Goal: Communication & Community: Answer question/provide support

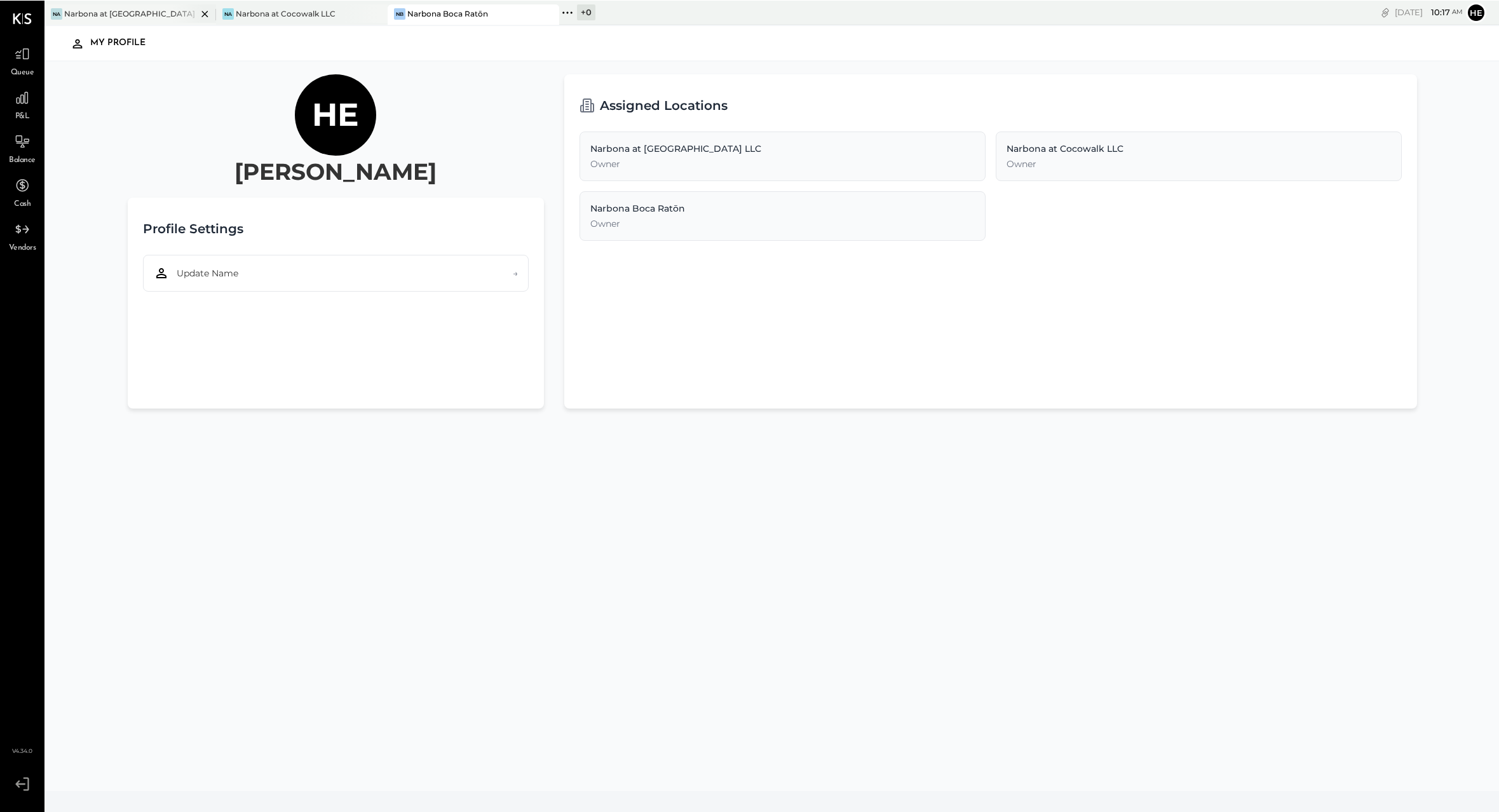
click at [146, 13] on div "Narbona at [GEOGRAPHIC_DATA] LLC" at bounding box center [130, 13] width 133 height 10
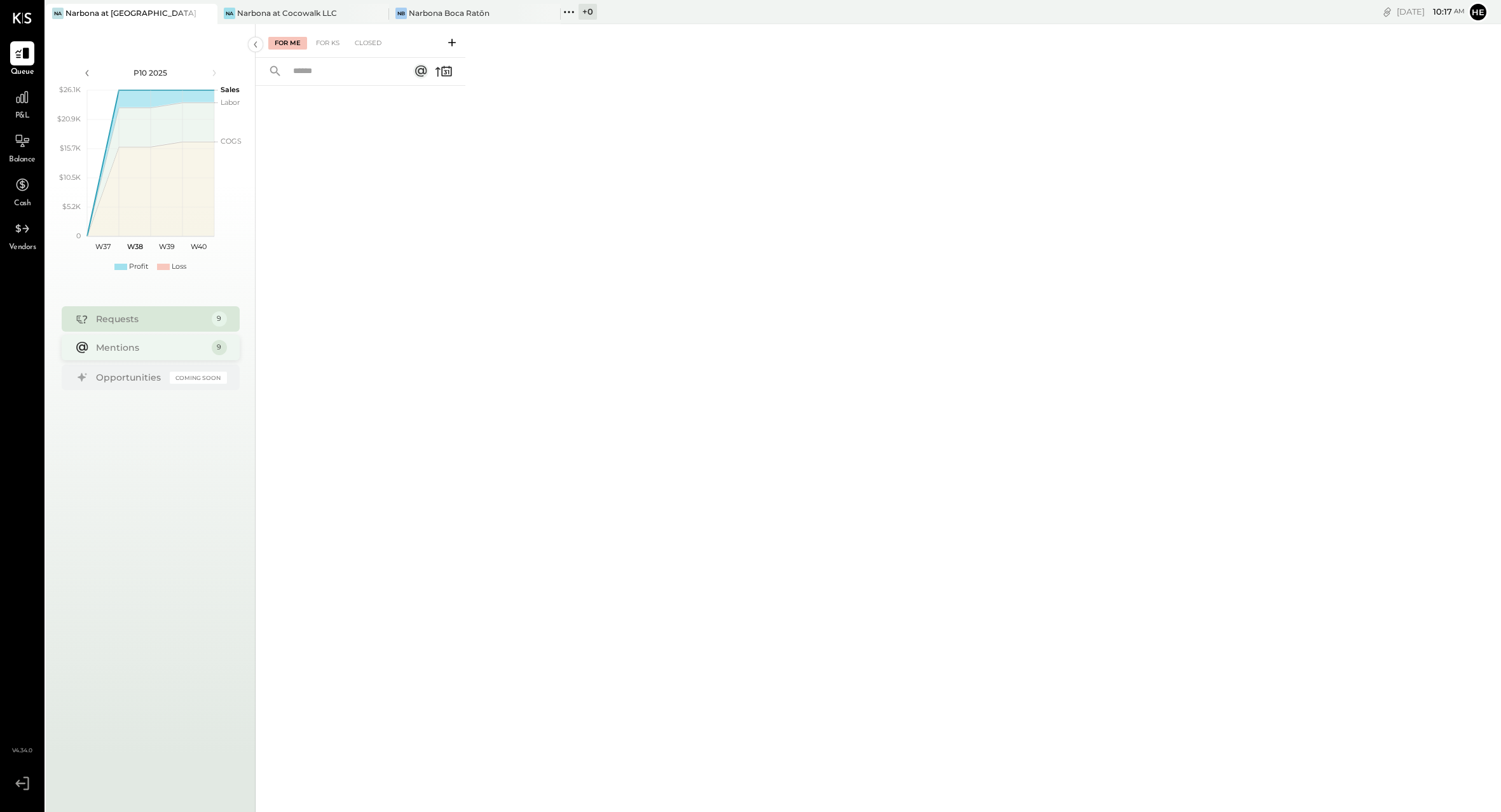
click at [121, 348] on div "Mentions" at bounding box center [151, 348] width 109 height 13
click at [293, 13] on div "Narbona at Cocowalk LLC" at bounding box center [286, 13] width 100 height 10
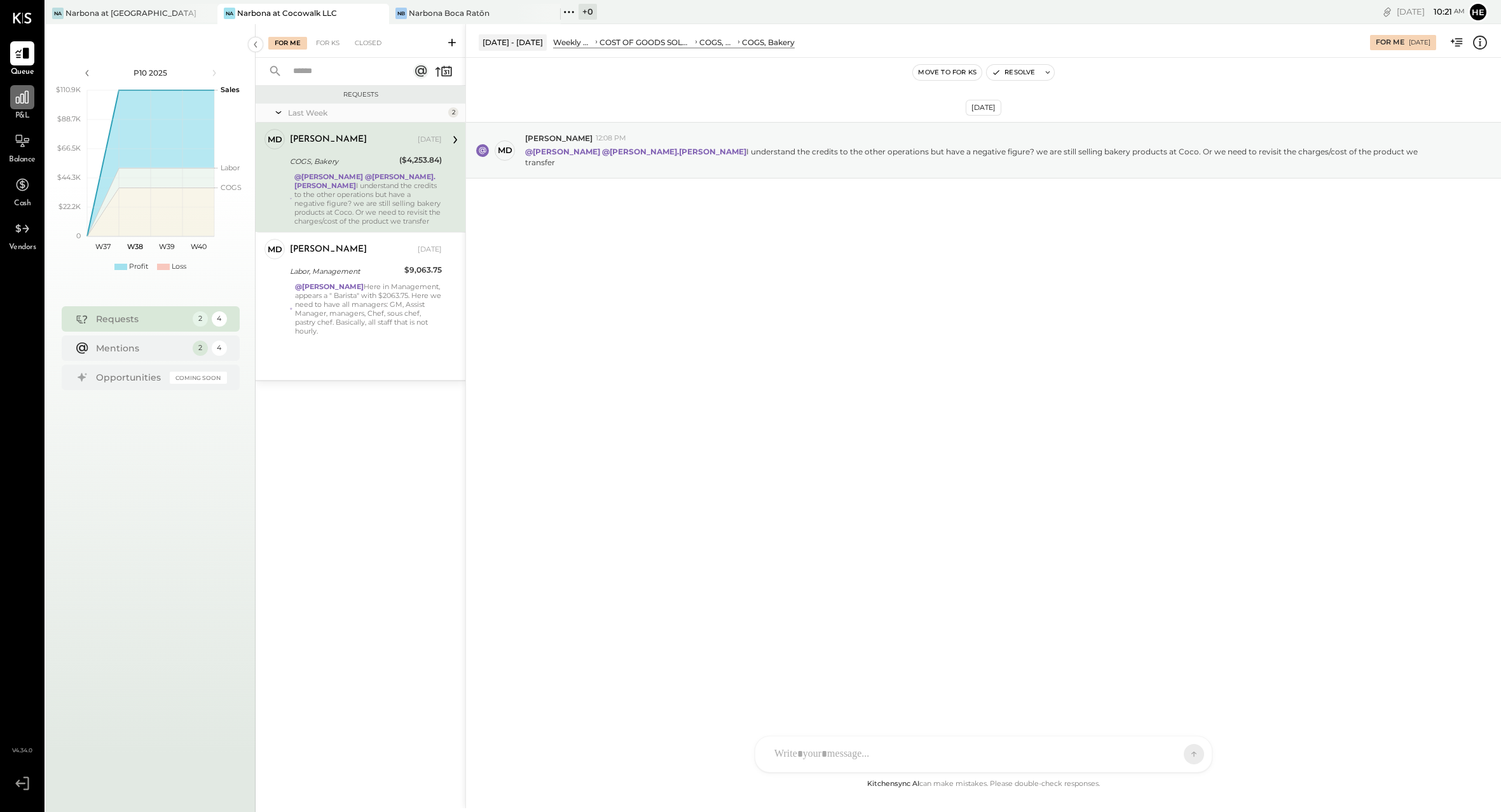
click at [30, 108] on div at bounding box center [23, 97] width 24 height 24
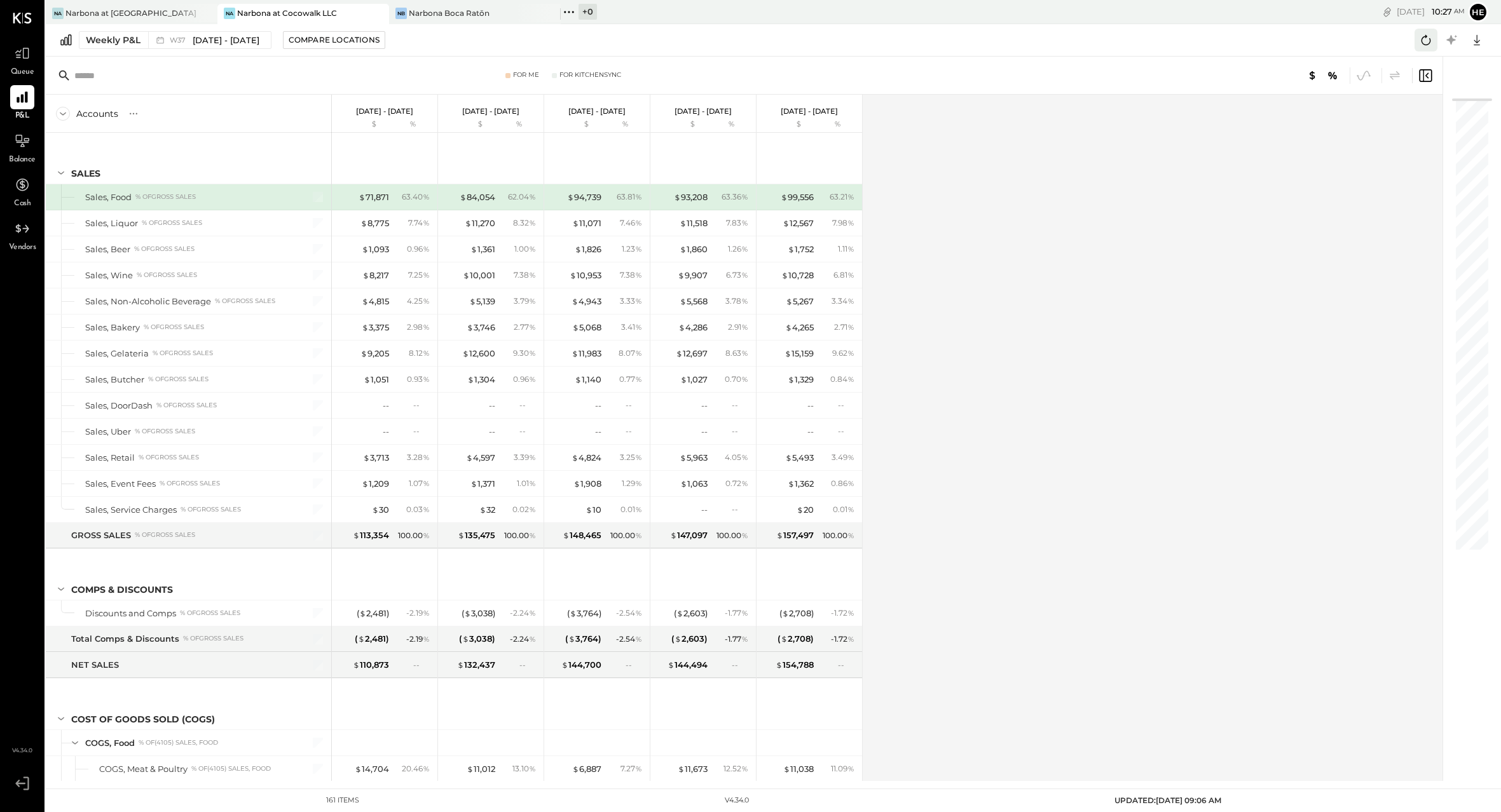
click at [1432, 42] on icon at bounding box center [1426, 40] width 16 height 16
click at [1418, 32] on icon at bounding box center [1426, 40] width 16 height 16
click at [105, 12] on div "Narbona at [GEOGRAPHIC_DATA] LLC" at bounding box center [131, 13] width 133 height 10
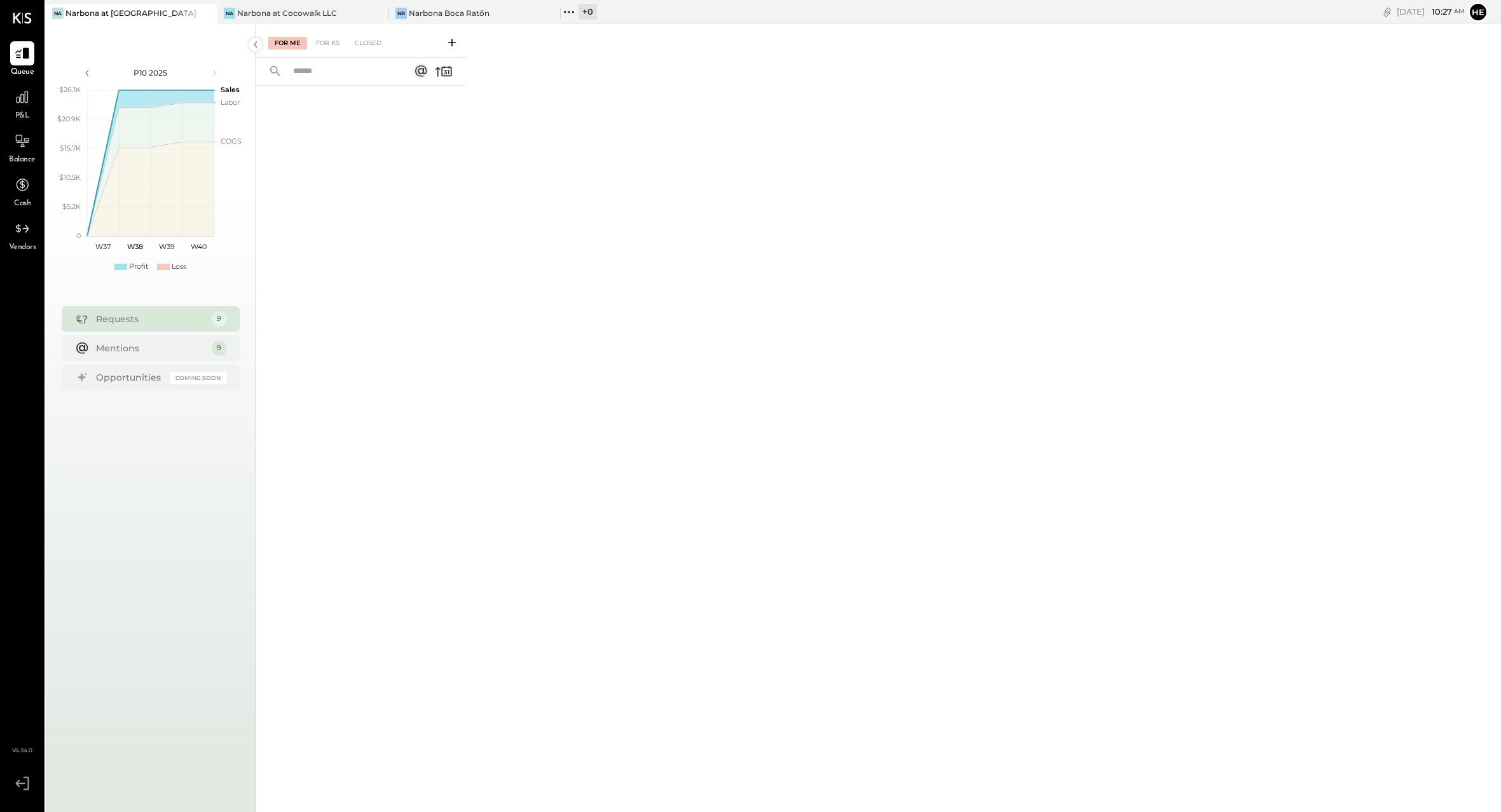
click at [25, 109] on div "P&L" at bounding box center [23, 103] width 24 height 37
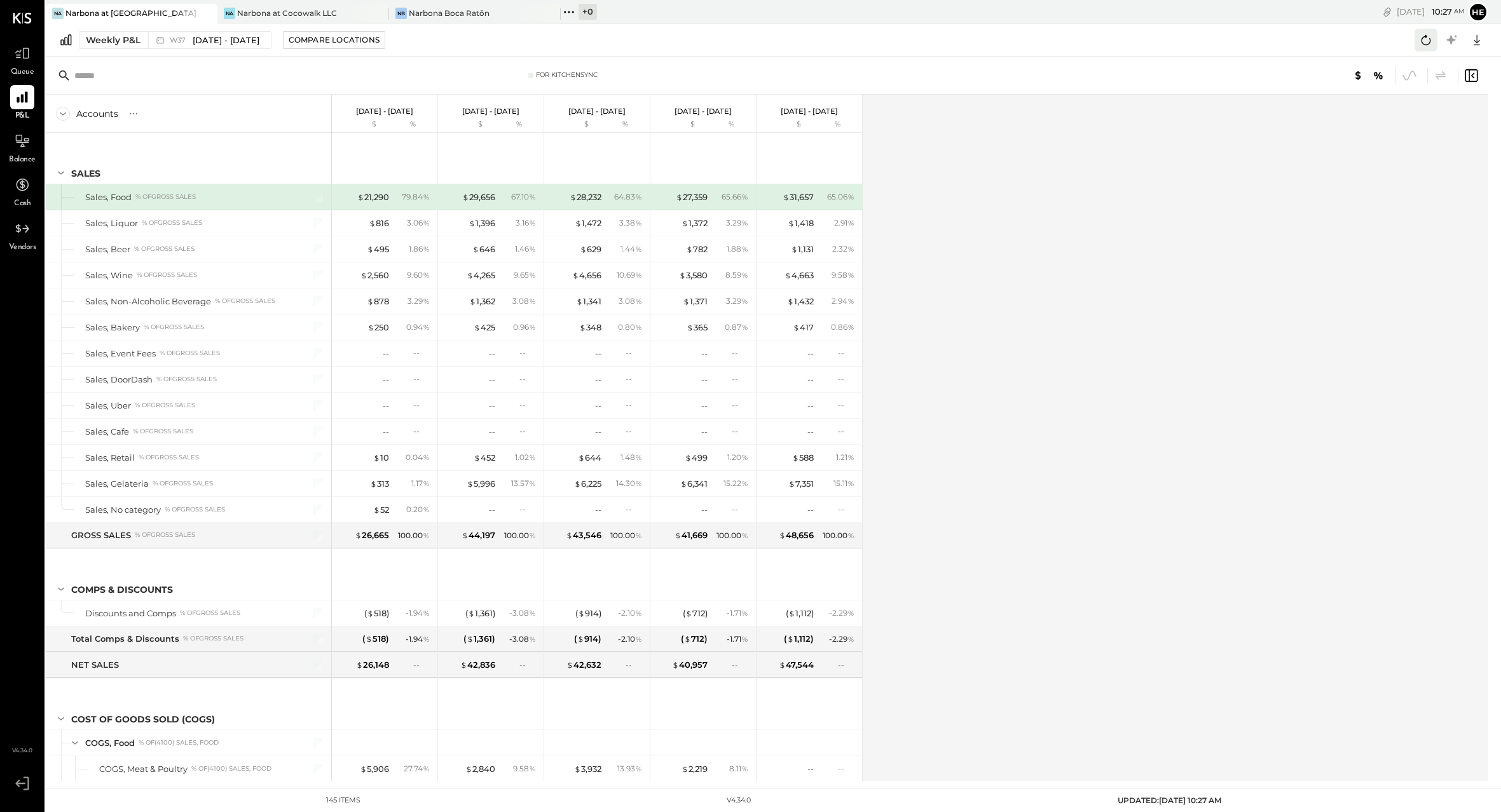
click at [1427, 48] on icon at bounding box center [1426, 40] width 16 height 16
click at [367, 204] on div "$ 21,290 79.84 %" at bounding box center [386, 197] width 95 height 25
click at [363, 192] on div "$ 21,290" at bounding box center [373, 198] width 32 height 12
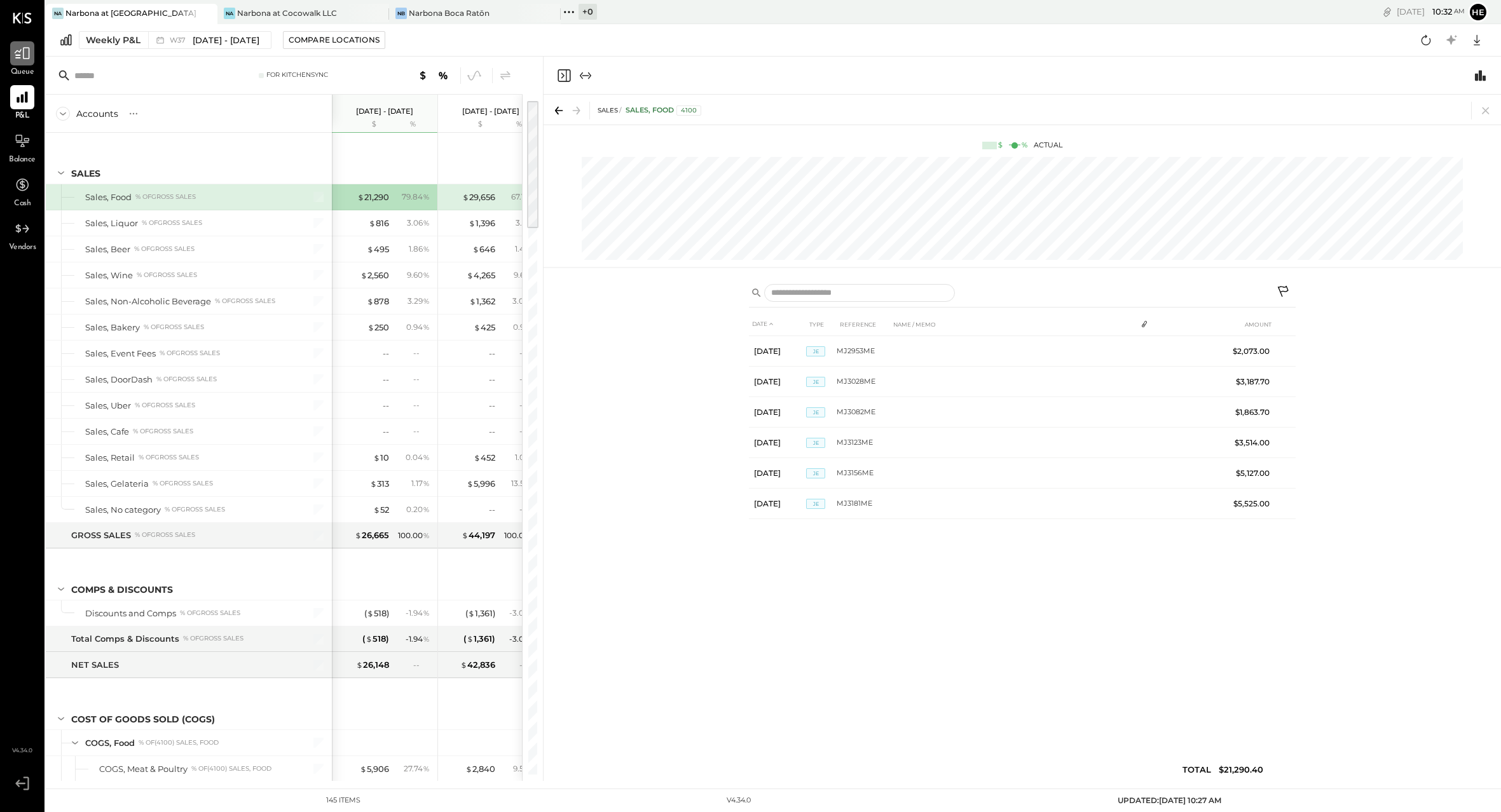
click at [18, 62] on div at bounding box center [23, 54] width 24 height 24
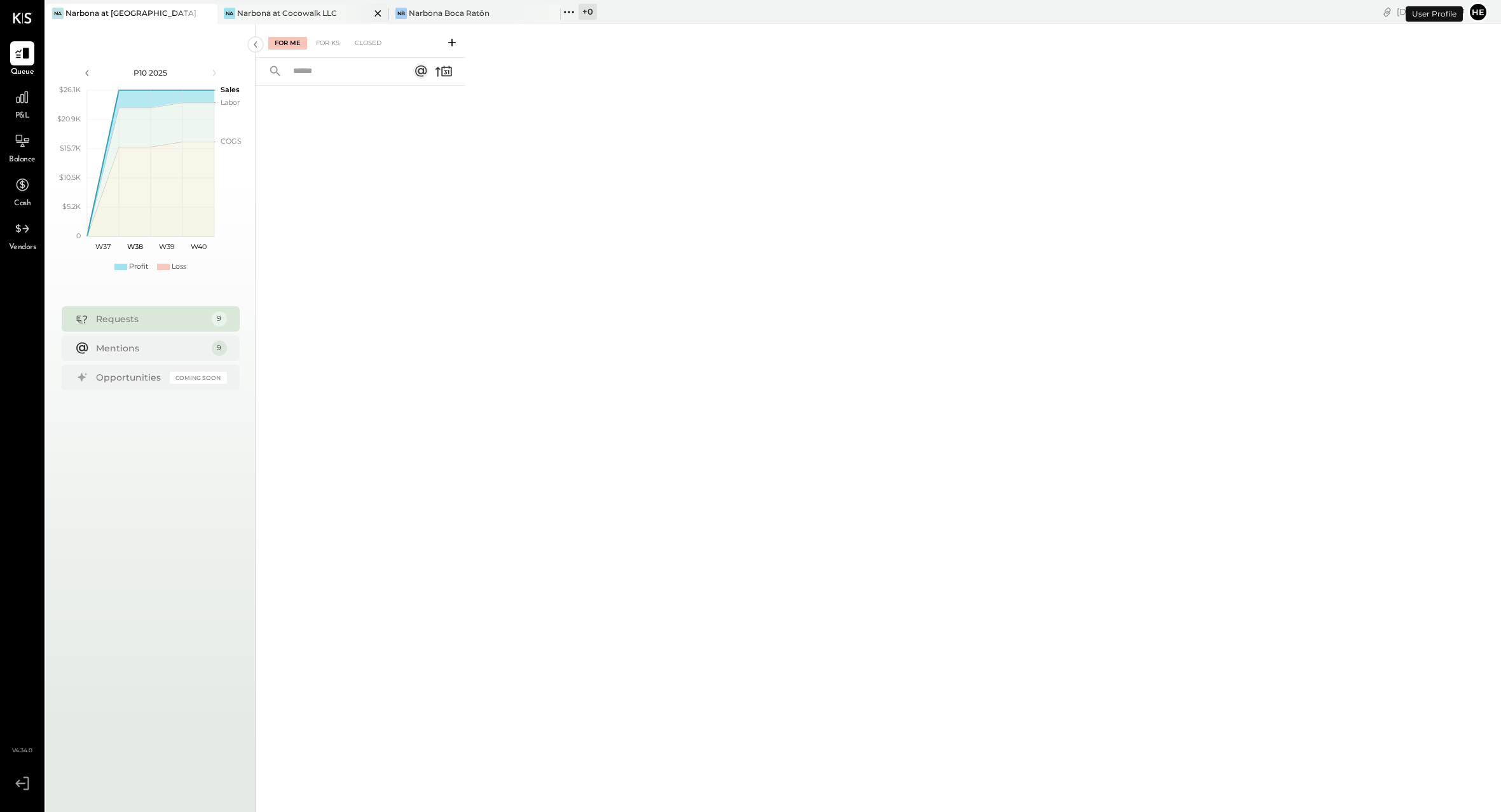
click at [256, 9] on div "Narbona at Cocowalk LLC" at bounding box center [286, 13] width 100 height 10
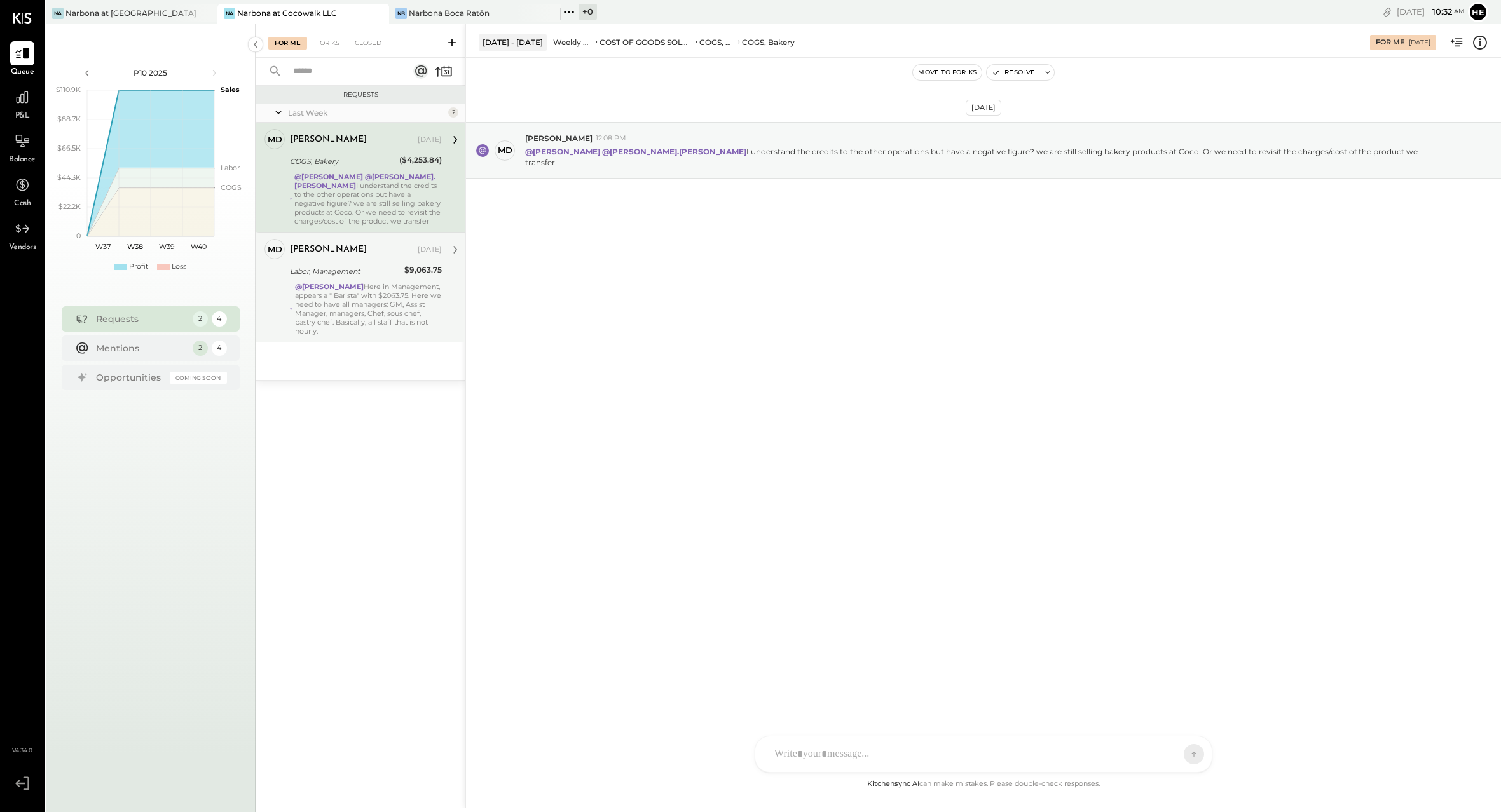
click at [369, 280] on div "[PERSON_NAME] [DATE] Labor, Management $9,063.75 @[PERSON_NAME] Here in Managem…" at bounding box center [365, 287] width 152 height 96
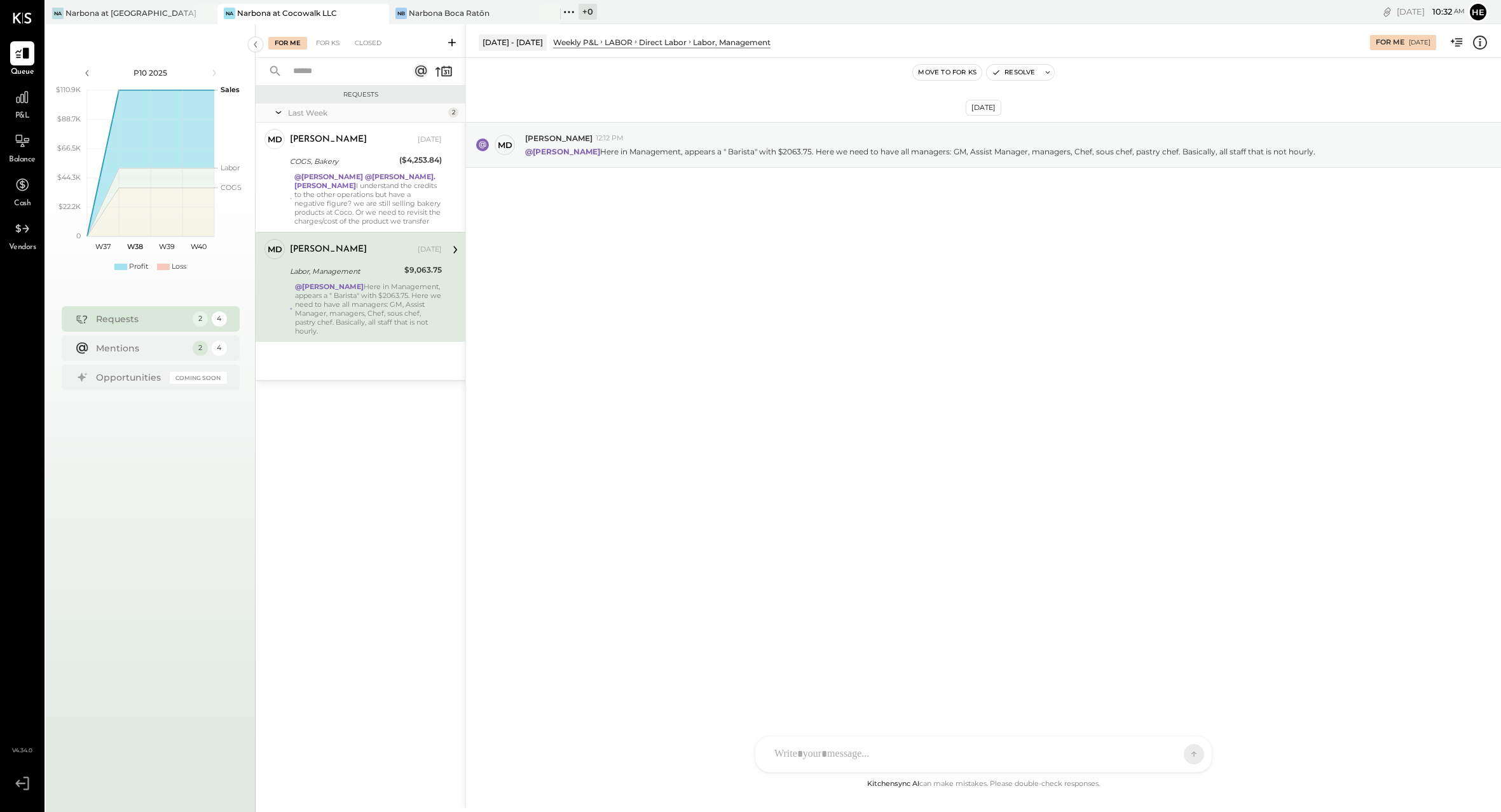
click at [455, 255] on icon at bounding box center [454, 250] width 16 height 16
click at [416, 276] on div "$9,063.75" at bounding box center [422, 270] width 37 height 13
click at [186, 341] on div "Mentions 2 4" at bounding box center [150, 347] width 178 height 25
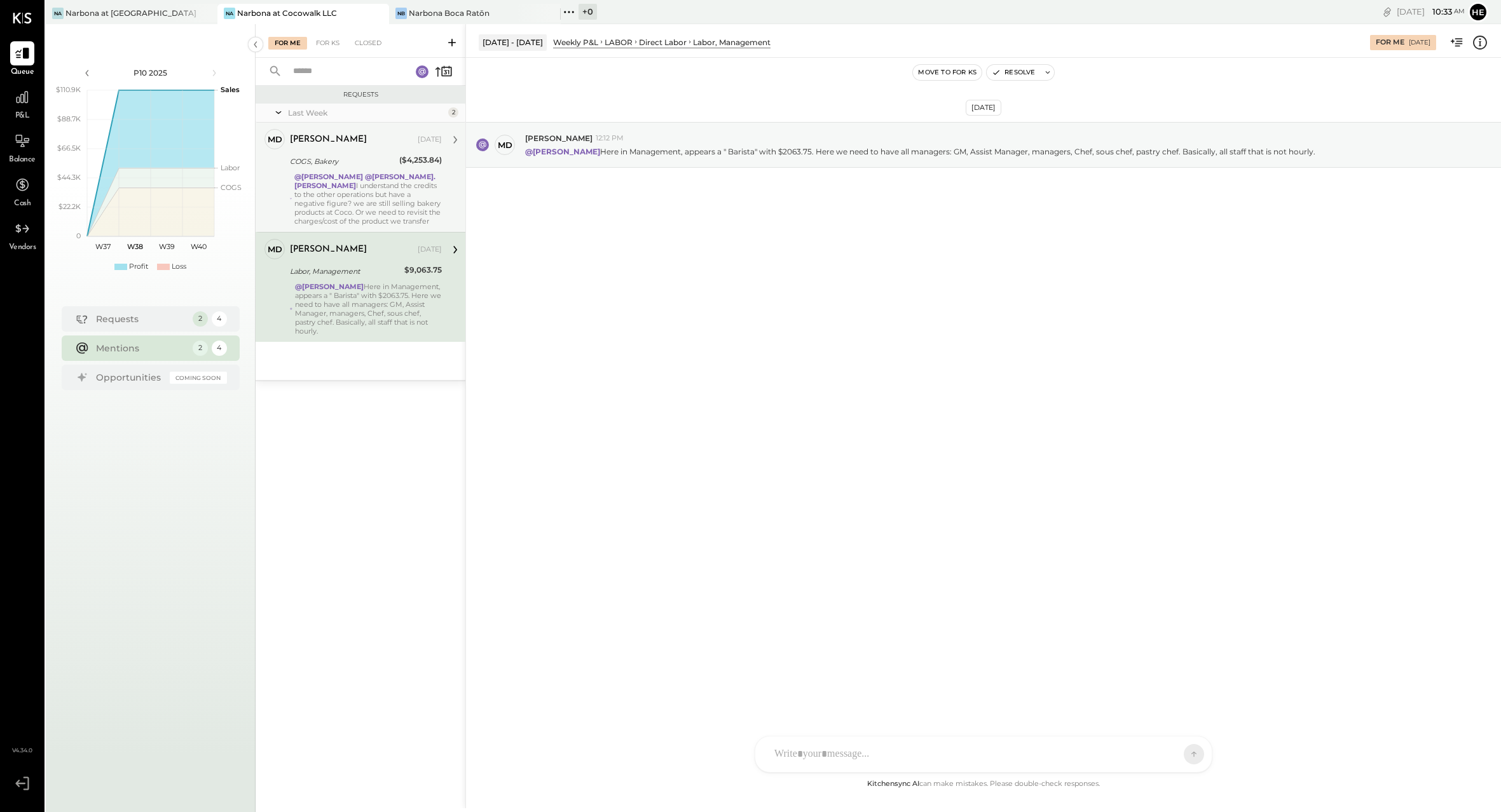
click at [363, 194] on div "@[PERSON_NAME] @[PERSON_NAME].[PERSON_NAME] I understand the credits to the oth…" at bounding box center [368, 199] width 147 height 54
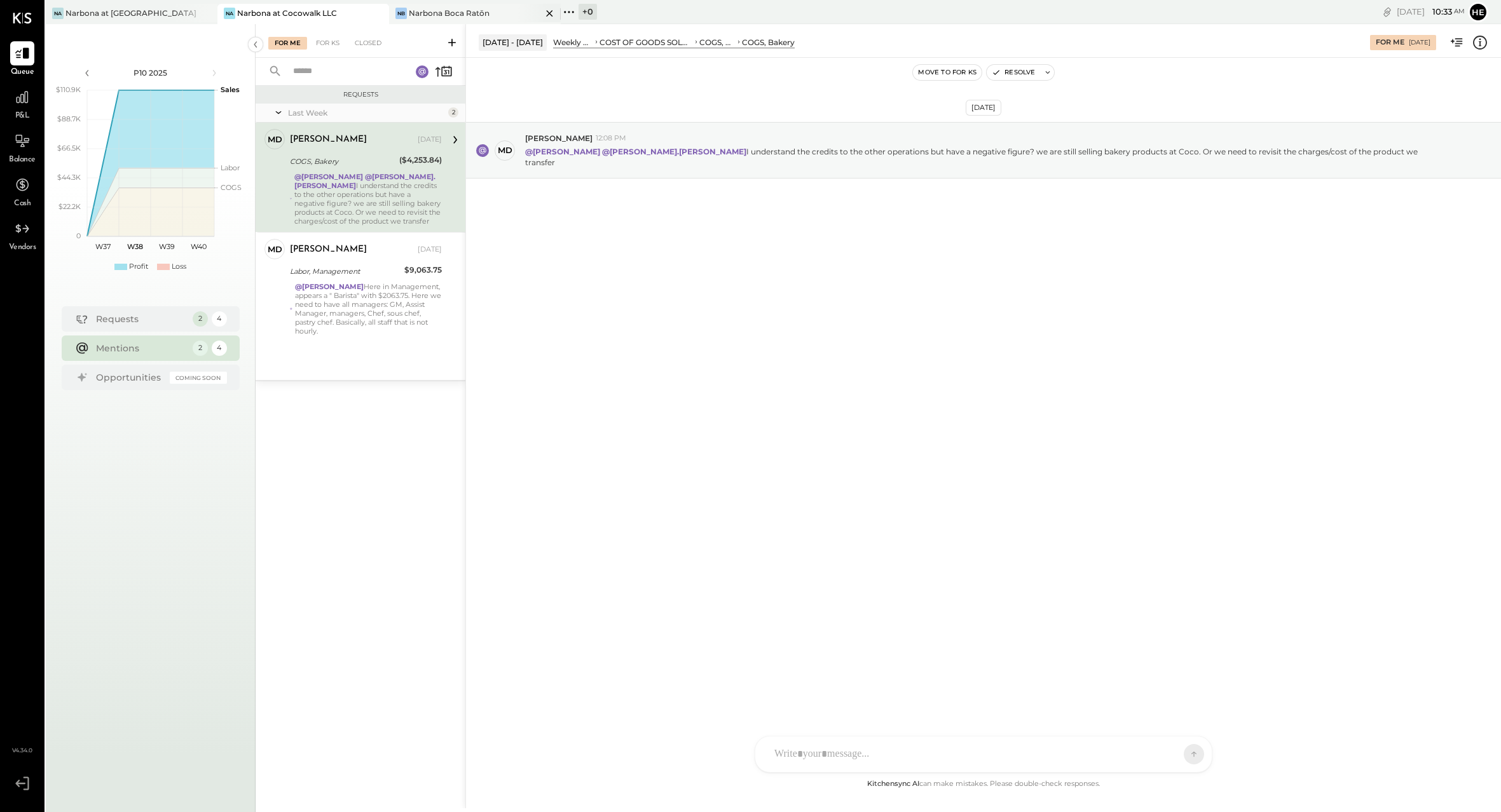
click at [411, 15] on div "Narbona Boca Ratōn" at bounding box center [448, 13] width 81 height 10
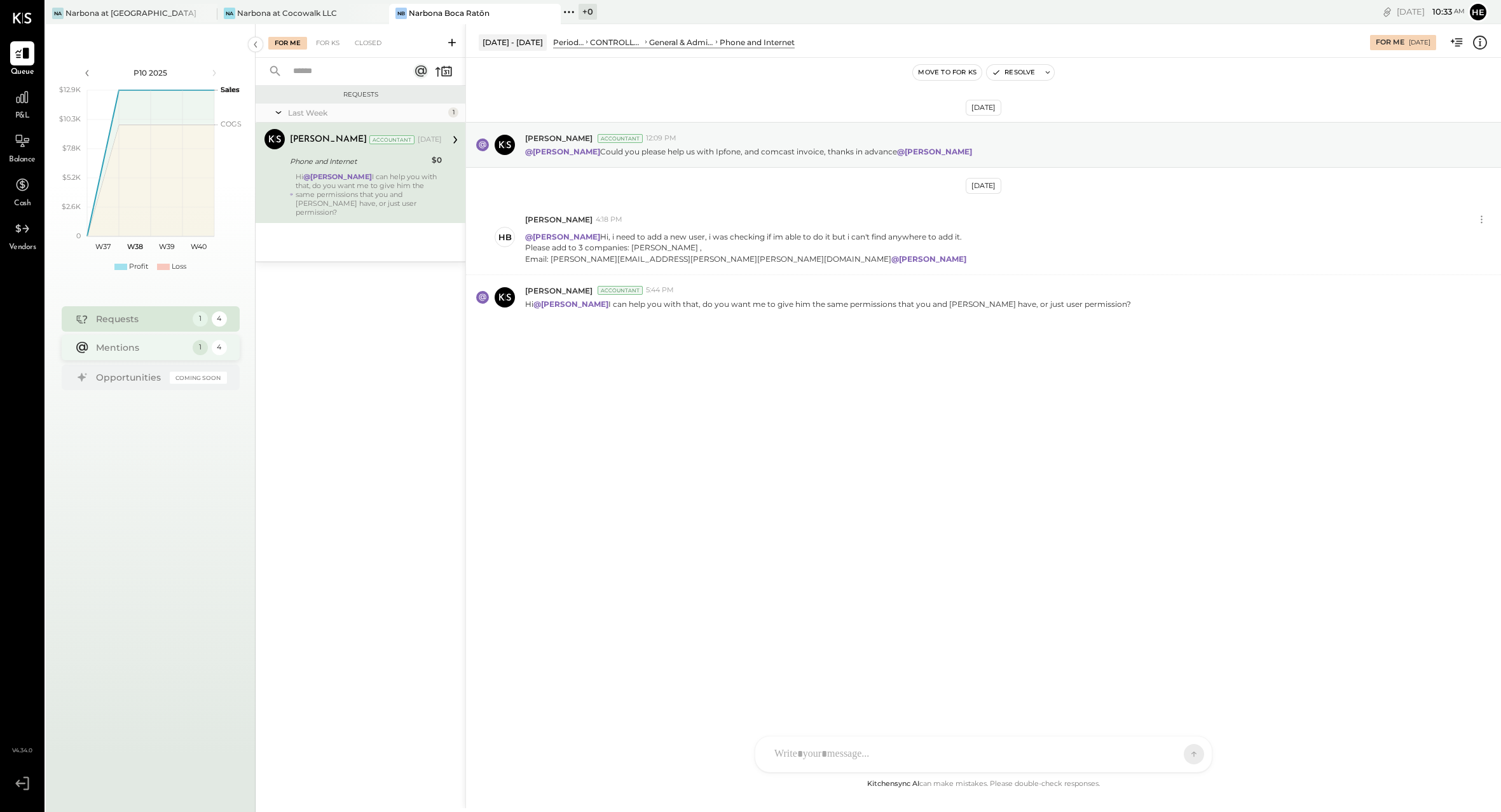
click at [134, 347] on div "Mentions" at bounding box center [141, 348] width 90 height 13
click at [1076, 760] on div at bounding box center [983, 754] width 456 height 36
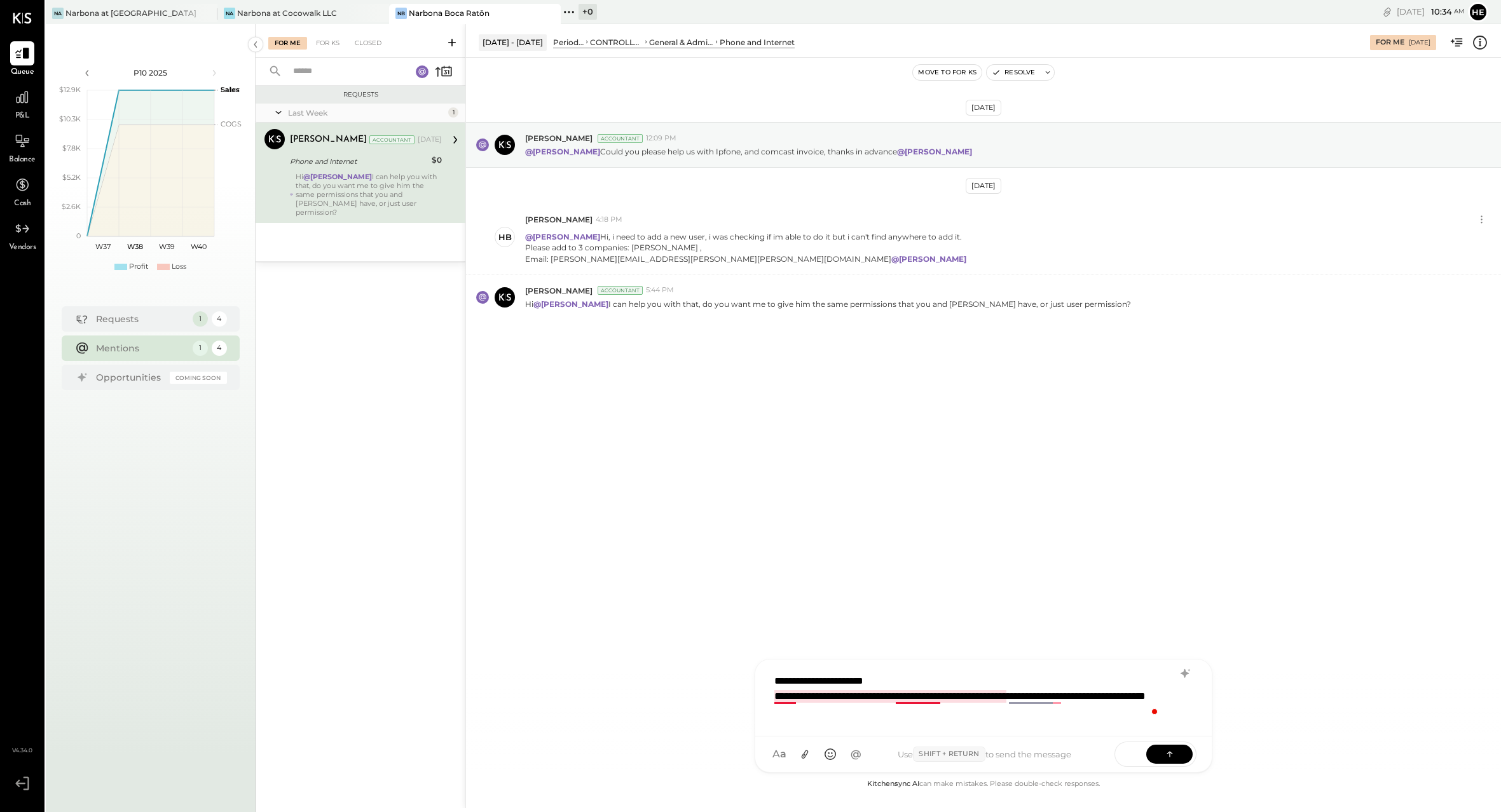
click at [919, 702] on div "**********" at bounding box center [968, 704] width 387 height 30
click at [945, 718] on div "**********" at bounding box center [968, 704] width 387 height 30
type input "***"
click at [870, 688] on div "LM [PERSON_NAME]" at bounding box center [859, 695] width 146 height 25
click at [1183, 756] on button at bounding box center [1170, 753] width 47 height 19
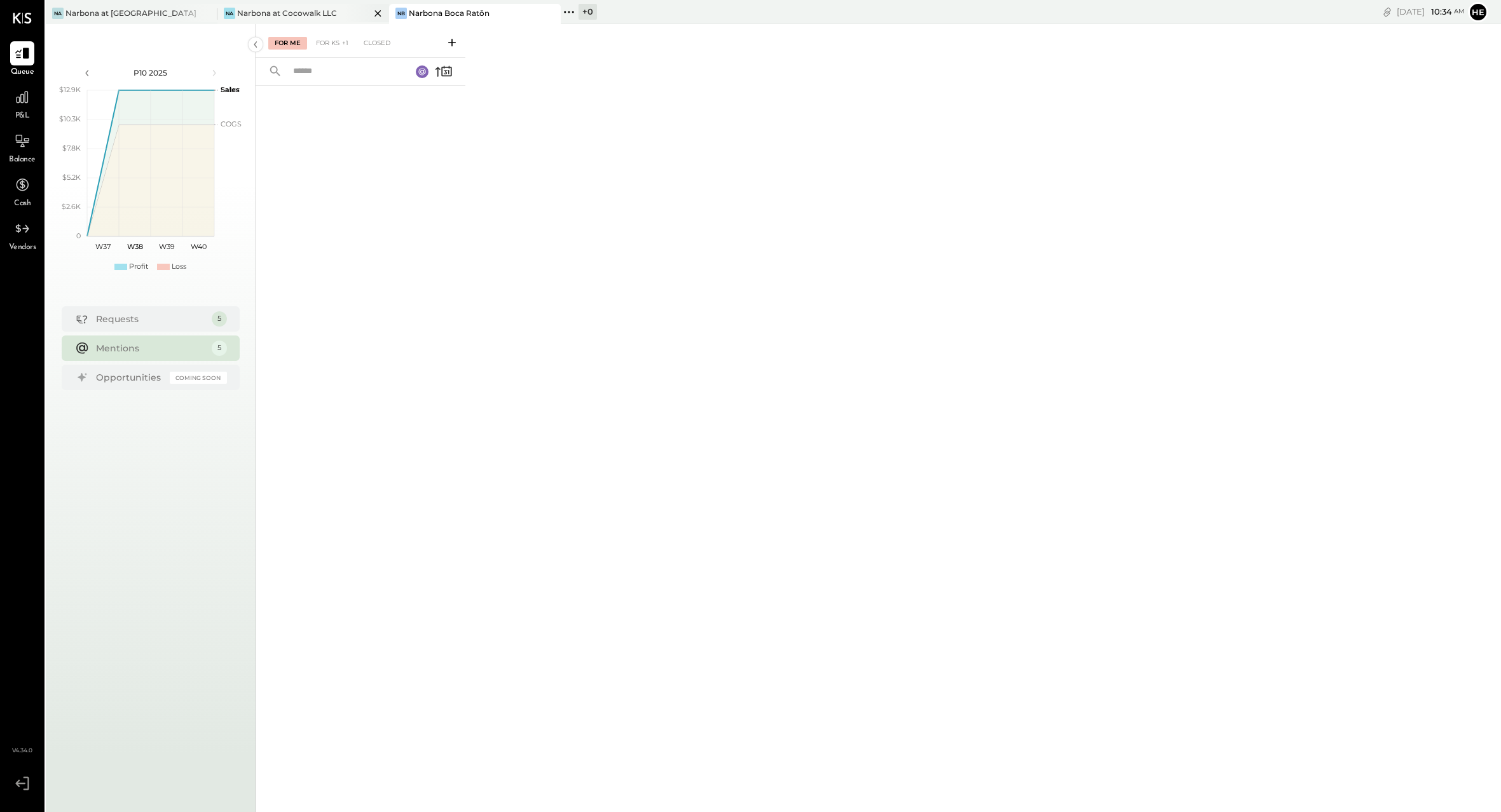
click at [301, 16] on div "Narbona at Cocowalk LLC" at bounding box center [286, 13] width 100 height 10
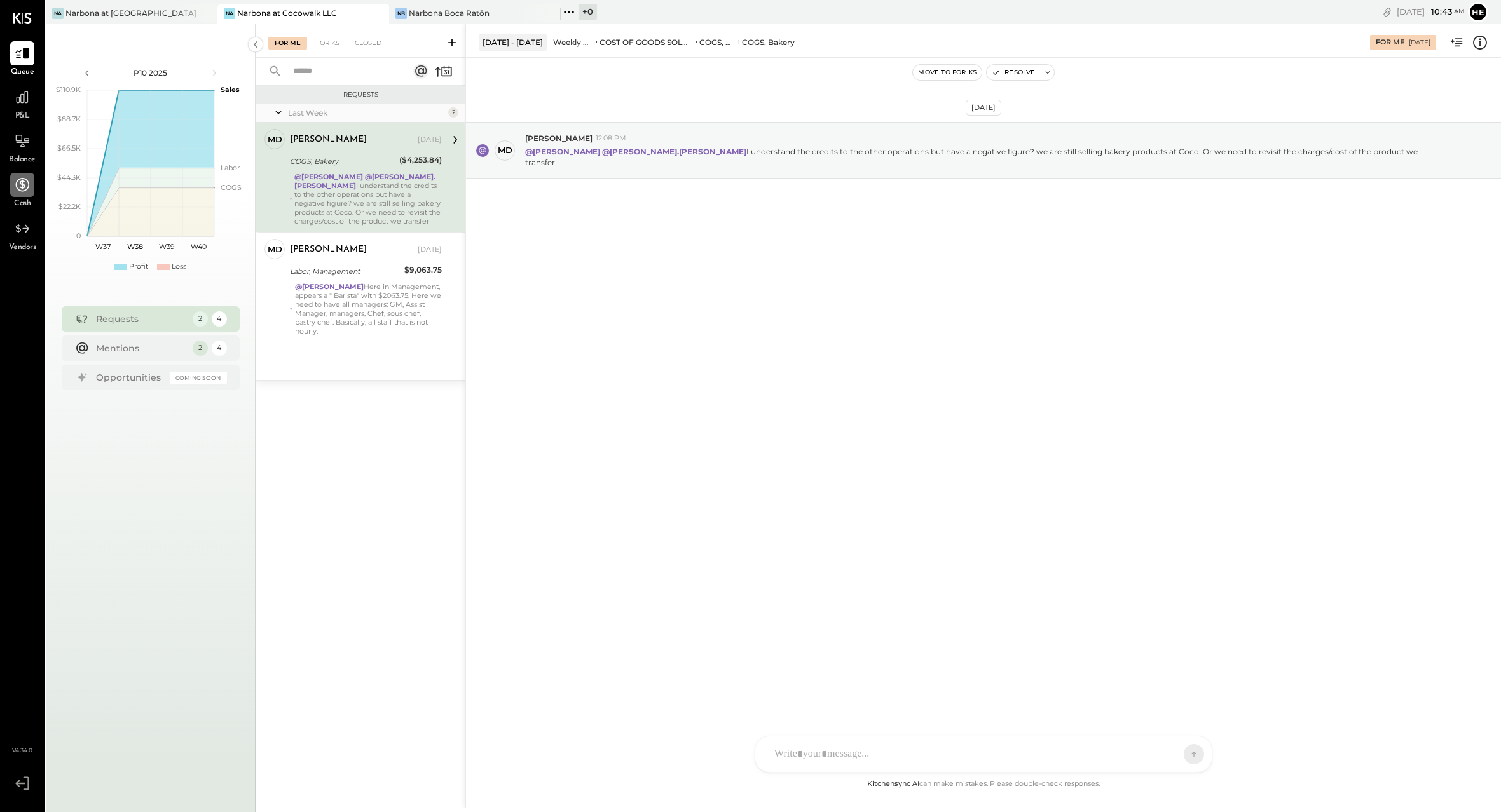
click at [25, 182] on icon at bounding box center [22, 185] width 16 height 16
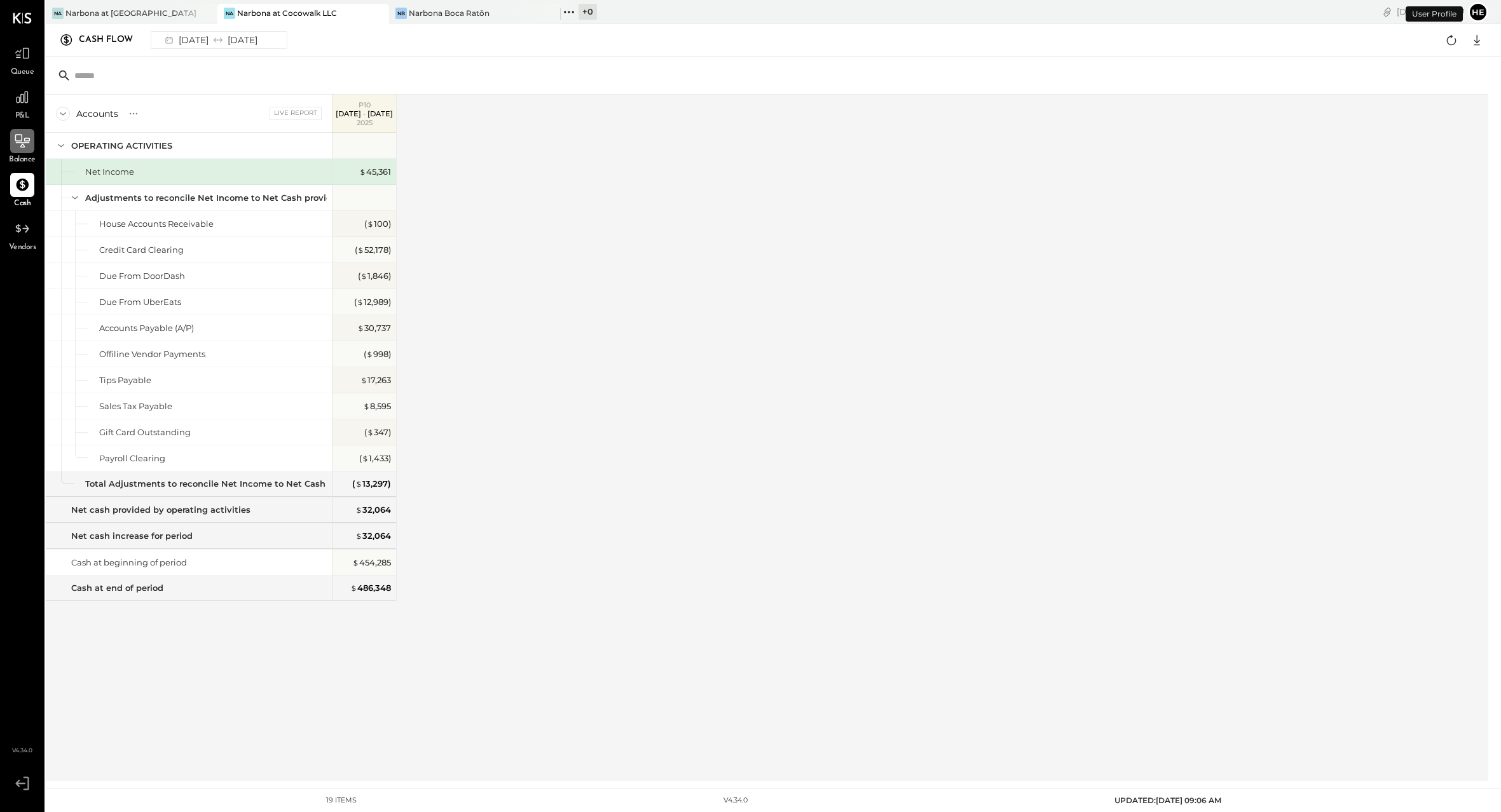
click at [26, 151] on div at bounding box center [23, 141] width 24 height 24
click at [32, 108] on div at bounding box center [23, 97] width 24 height 24
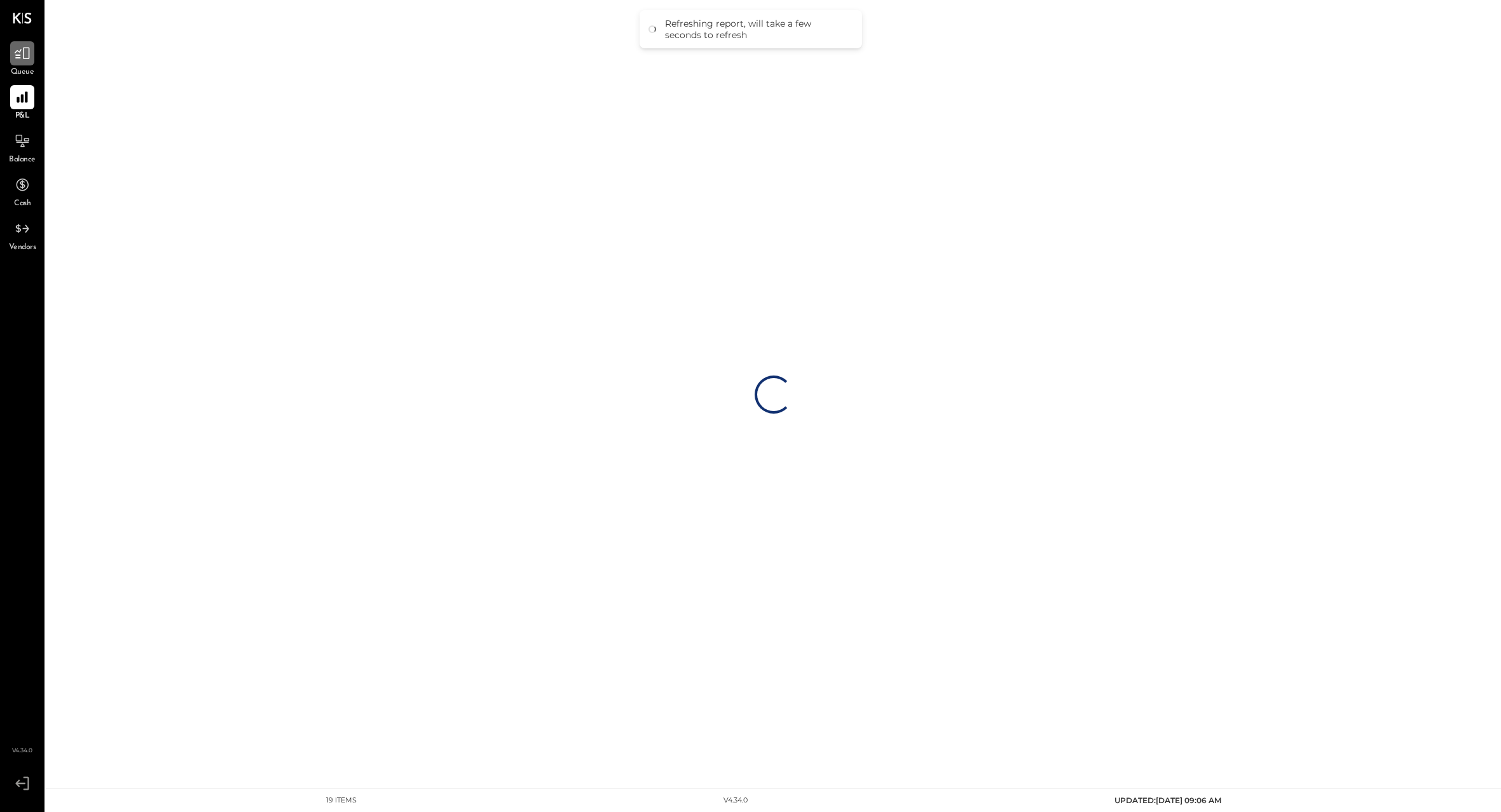
click at [28, 63] on div at bounding box center [23, 54] width 24 height 24
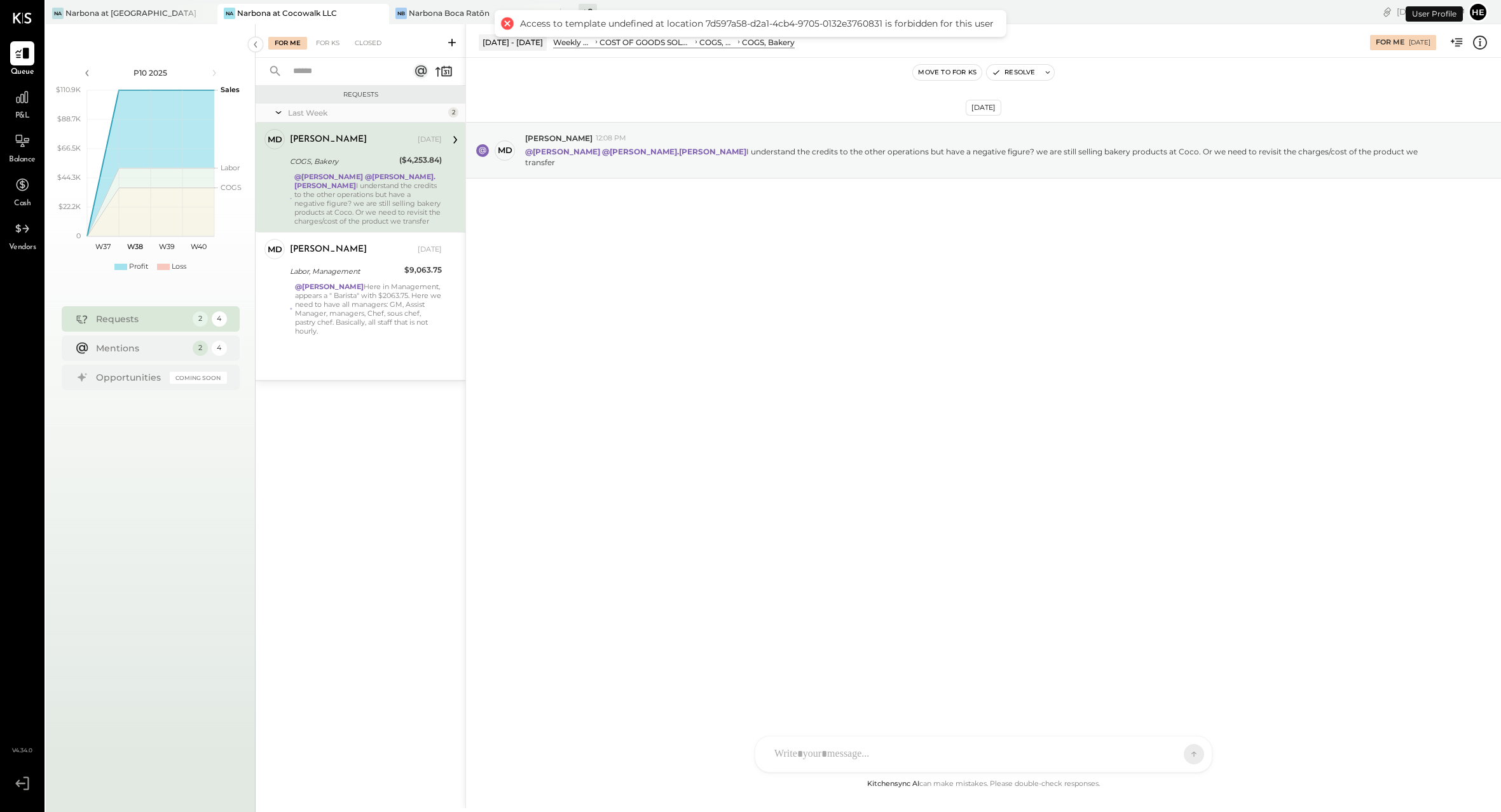
click at [1479, 16] on button "He" at bounding box center [1477, 11] width 20 height 20
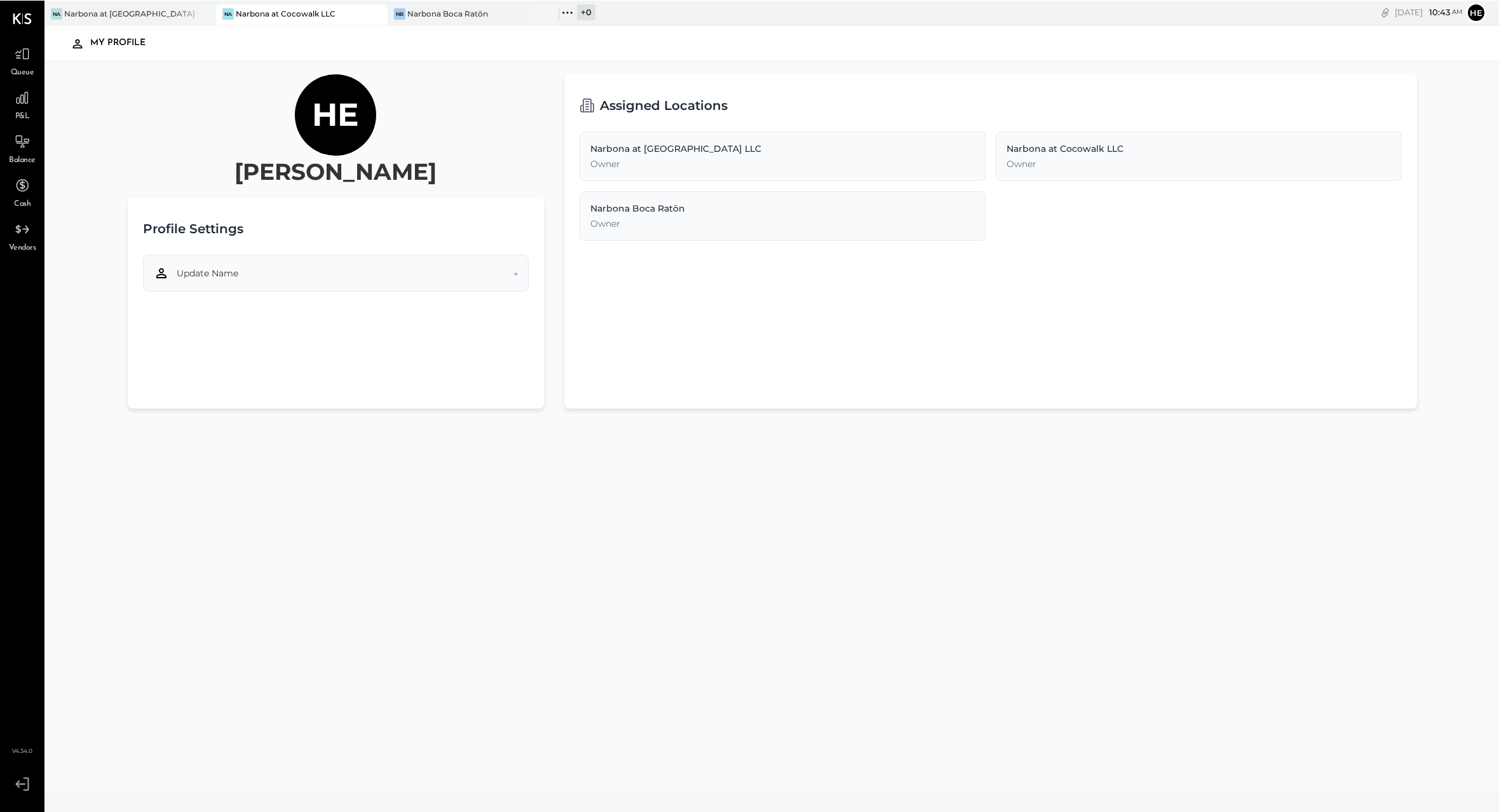
scroll to position [3, 0]
click at [489, 270] on button "Update Name →" at bounding box center [336, 270] width 386 height 37
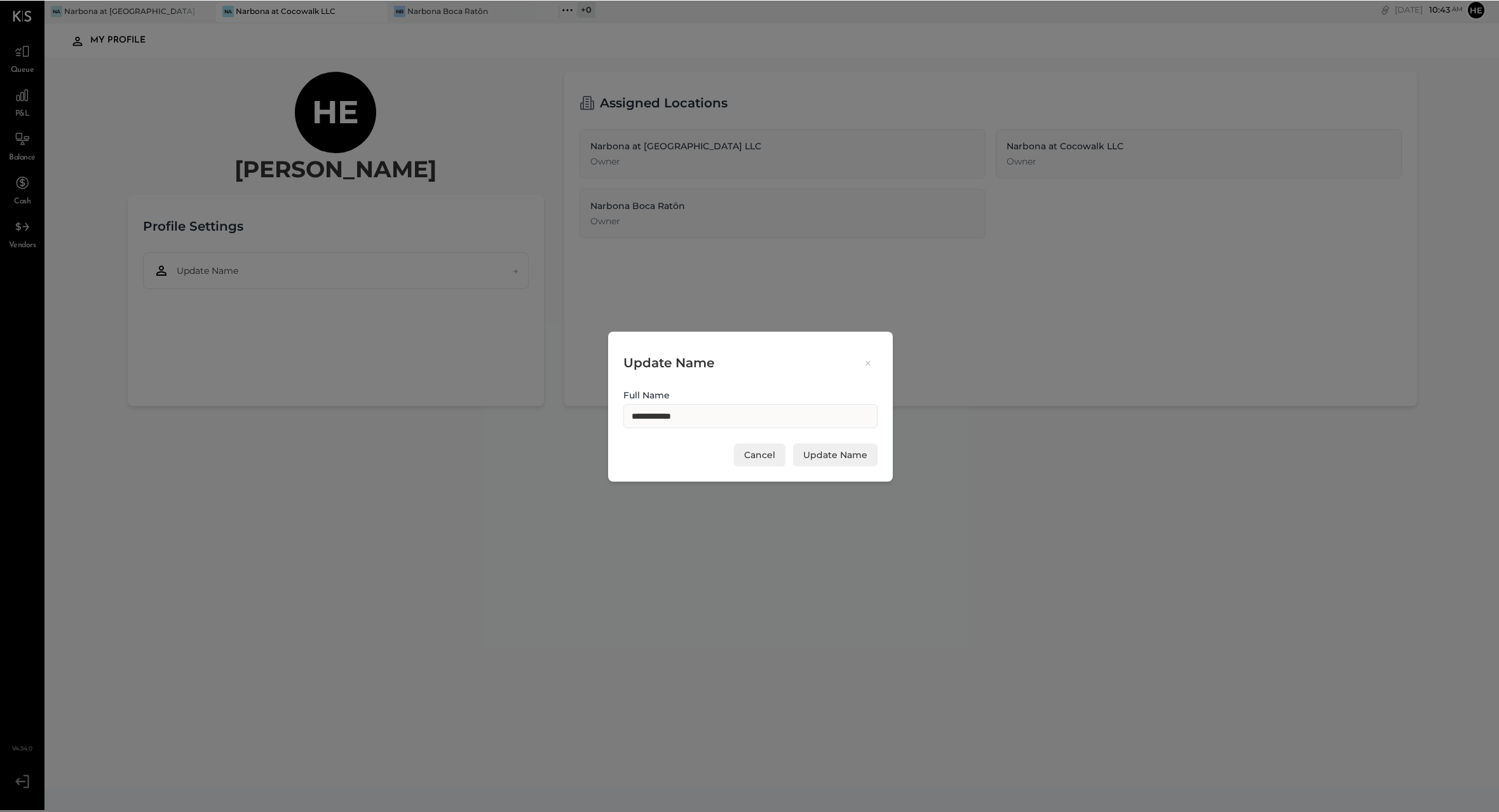
click at [864, 360] on icon at bounding box center [868, 362] width 11 height 12
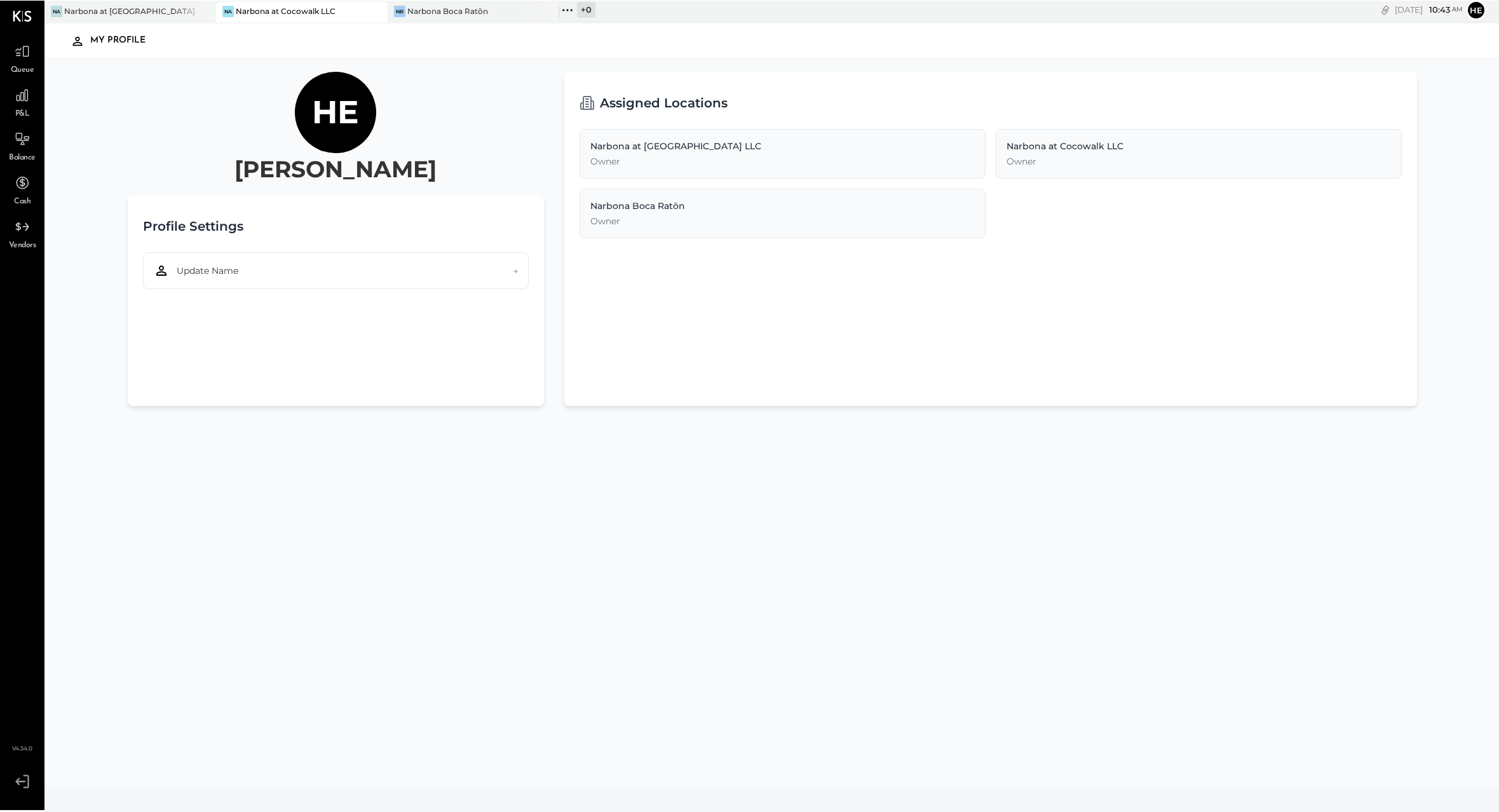
click at [811, 320] on div "Assigned Locations Narbona at [GEOGRAPHIC_DATA] LLC Owner Narbona at Cocowalk L…" at bounding box center [991, 238] width 853 height 335
click at [91, 44] on div "My Profile" at bounding box center [124, 39] width 68 height 20
click at [28, 18] on icon at bounding box center [23, 16] width 19 height 10
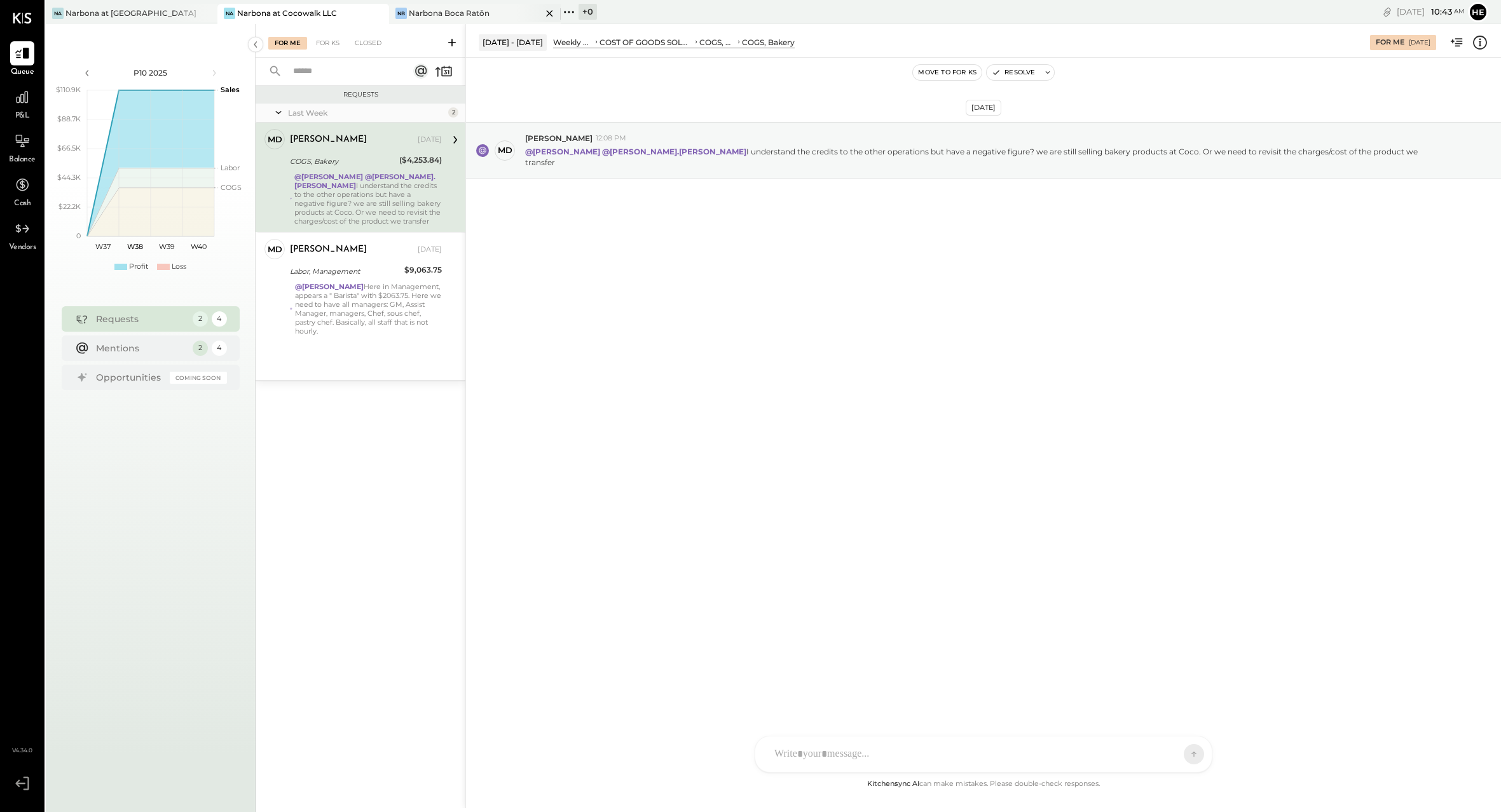
click at [417, 17] on div "Narbona Boca Ratōn" at bounding box center [448, 13] width 81 height 10
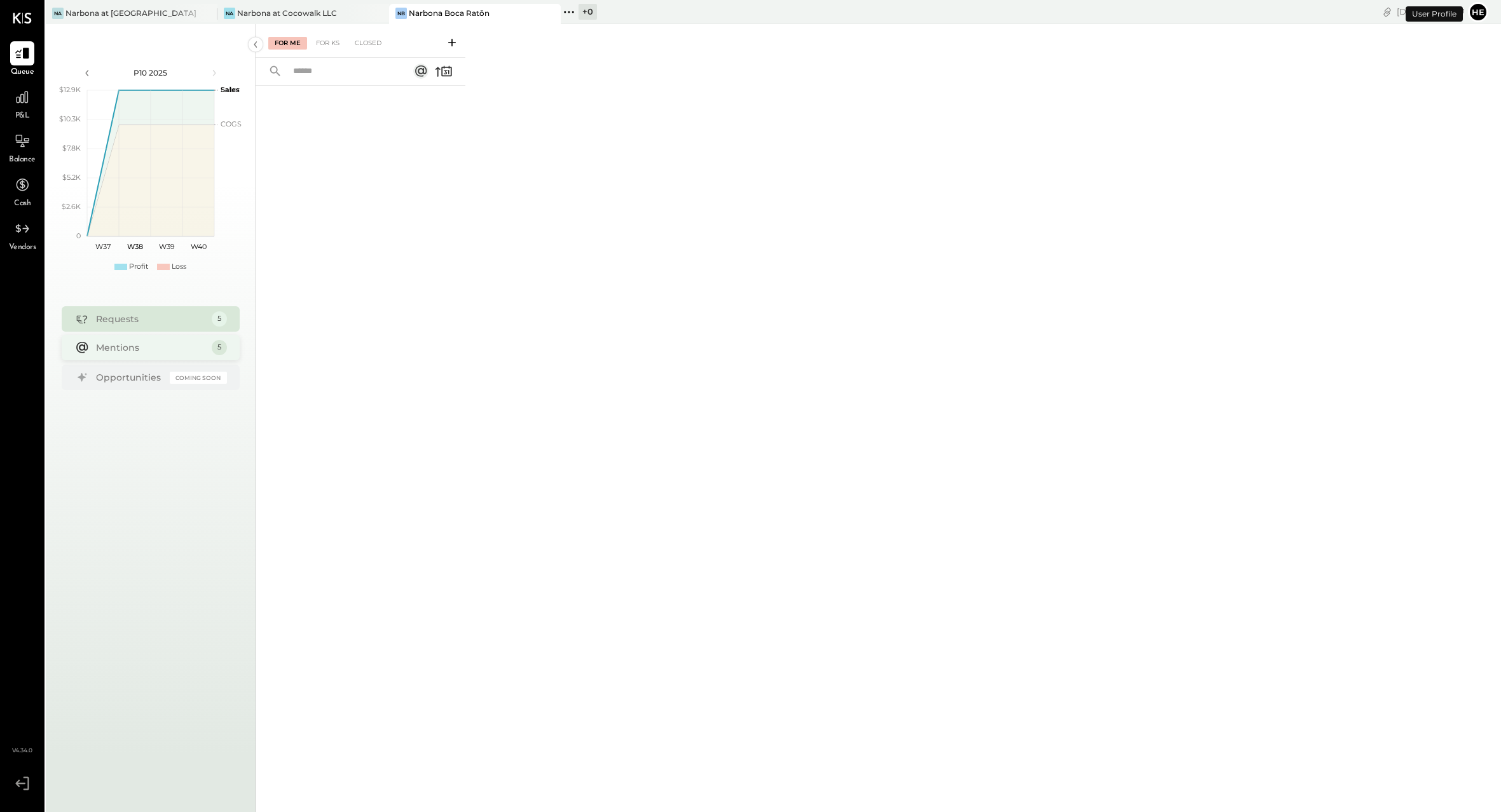
click at [142, 349] on div "Mentions" at bounding box center [151, 348] width 109 height 13
click at [170, 17] on div "Narbona at [GEOGRAPHIC_DATA] LLC" at bounding box center [131, 13] width 133 height 10
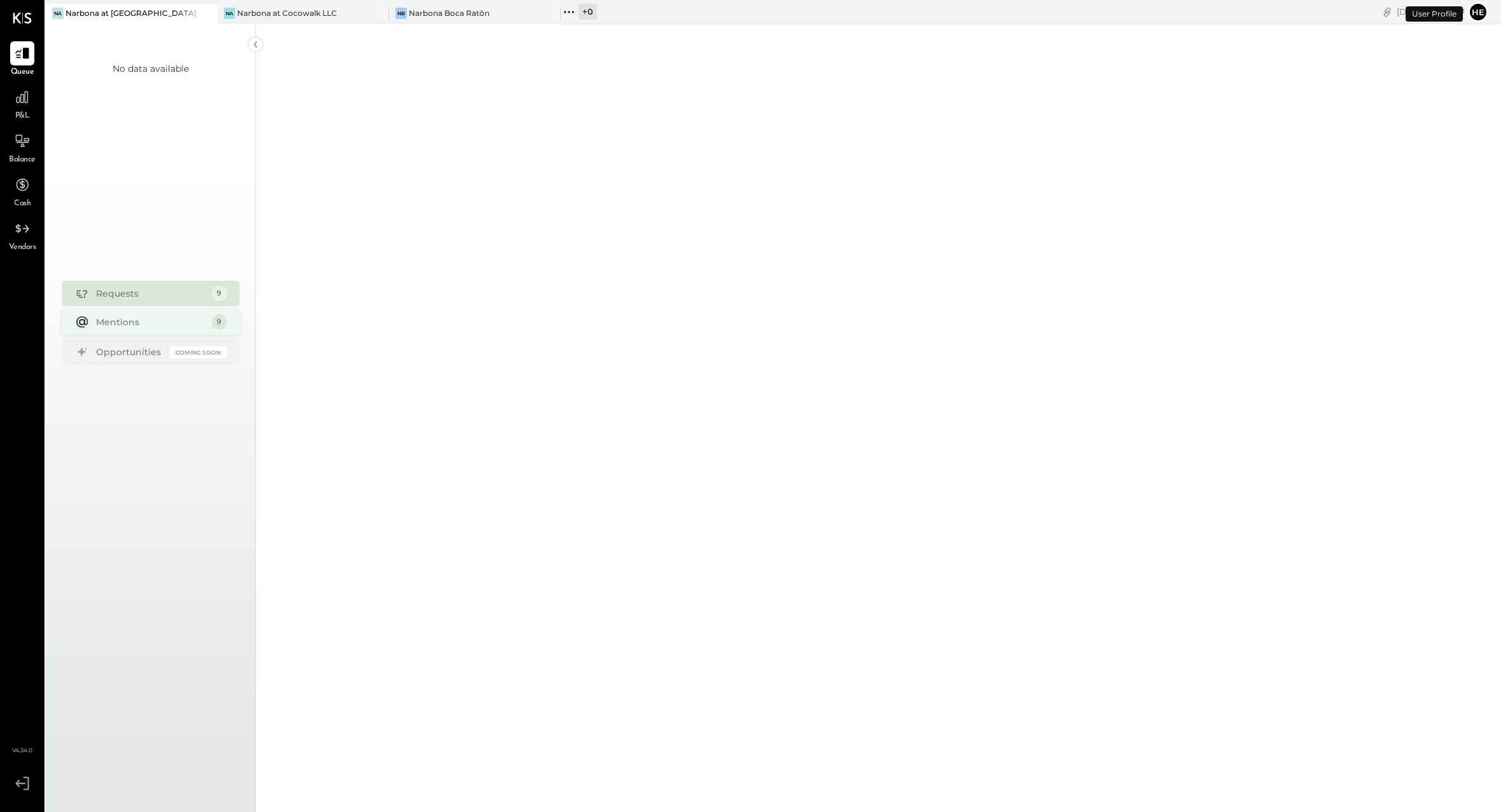
click at [166, 330] on div "Requests 9 Mentions 9 Opportunities Coming Soon" at bounding box center [150, 324] width 178 height 88
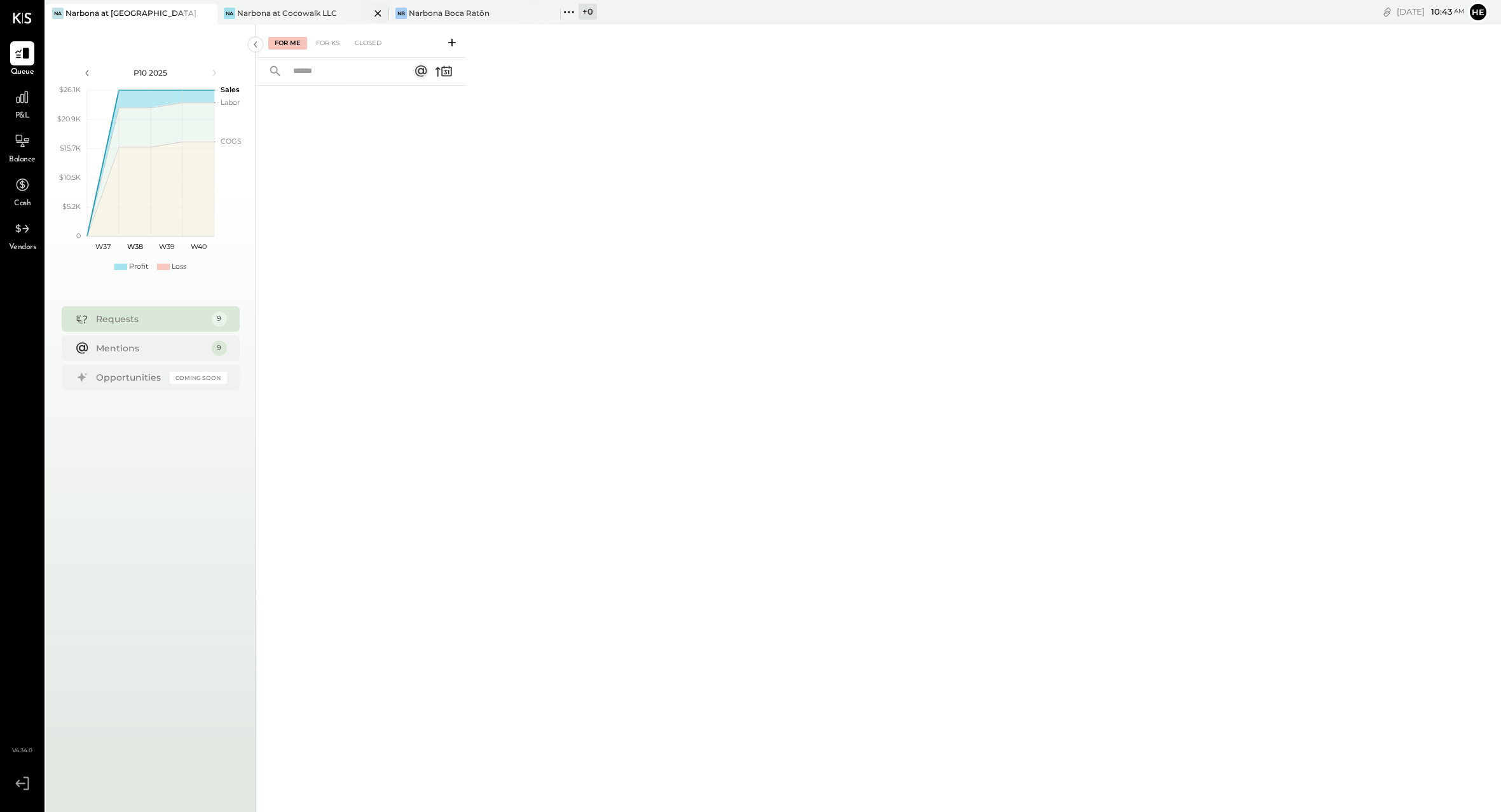
click at [327, 9] on div "Narbona at Cocowalk LLC" at bounding box center [286, 13] width 100 height 10
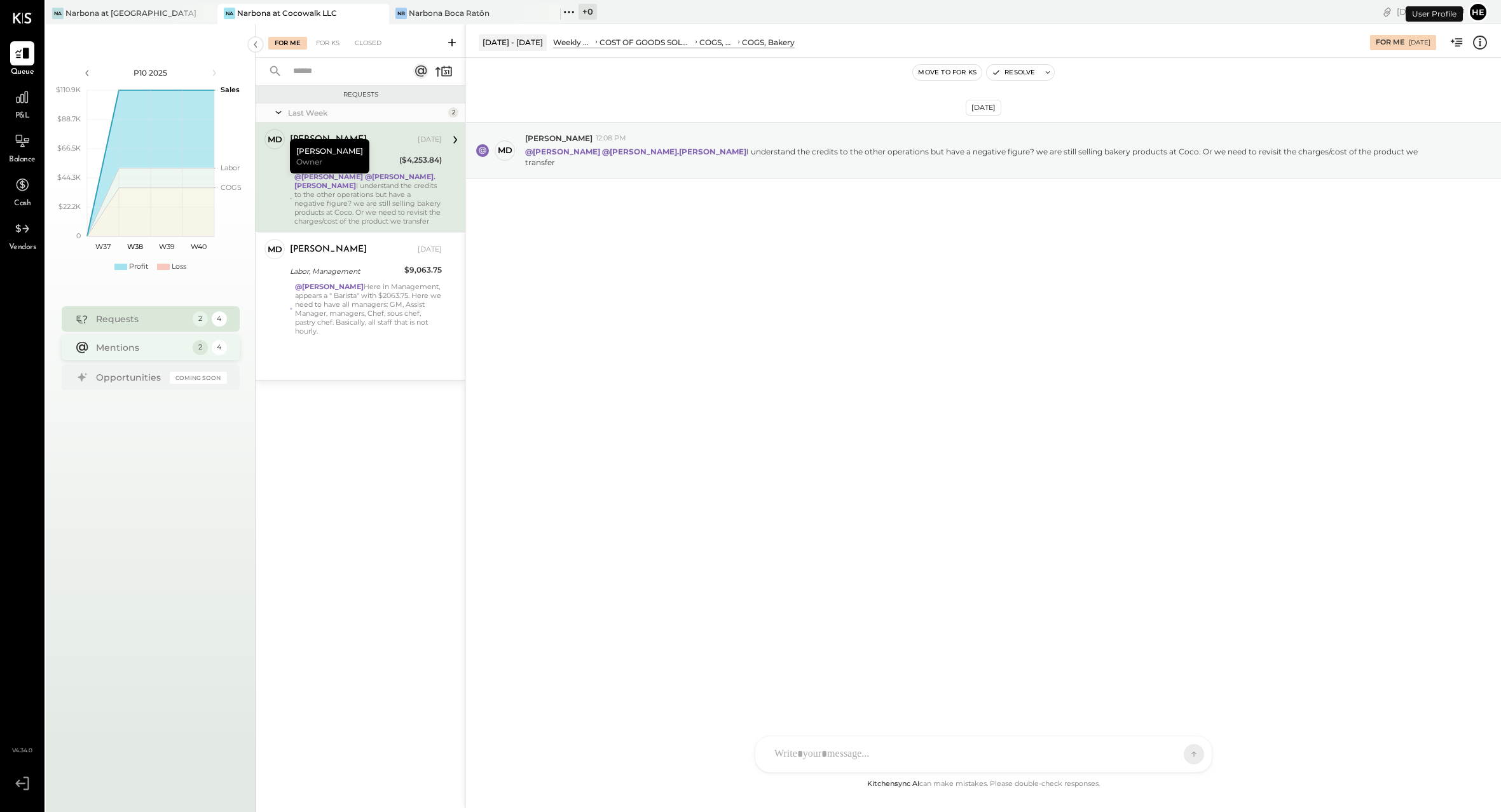
click at [173, 353] on div "Mentions" at bounding box center [141, 348] width 90 height 13
click at [451, 10] on div "Narbona Boca Ratōn" at bounding box center [448, 13] width 81 height 10
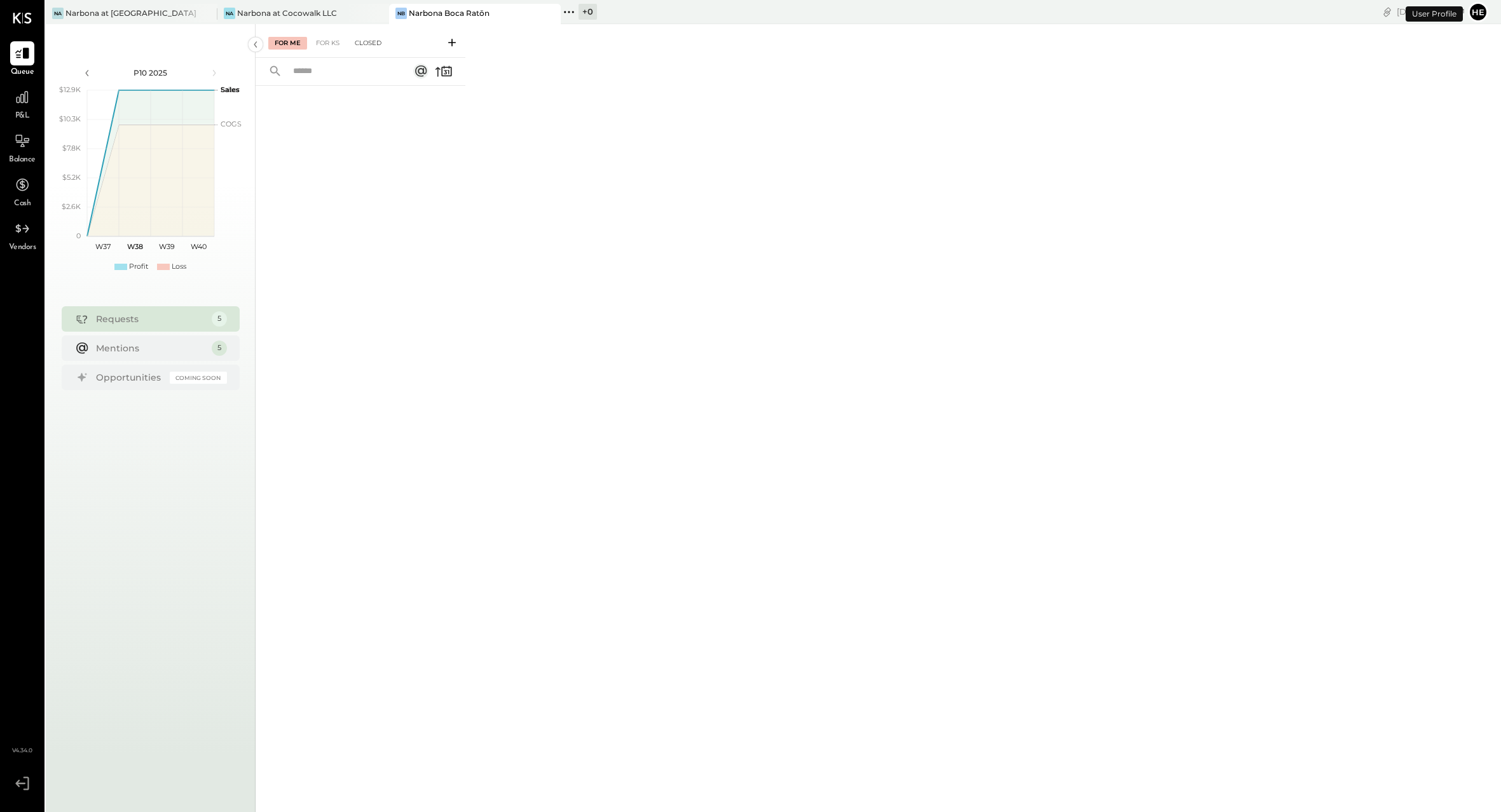
click at [373, 42] on div "Closed" at bounding box center [368, 43] width 39 height 13
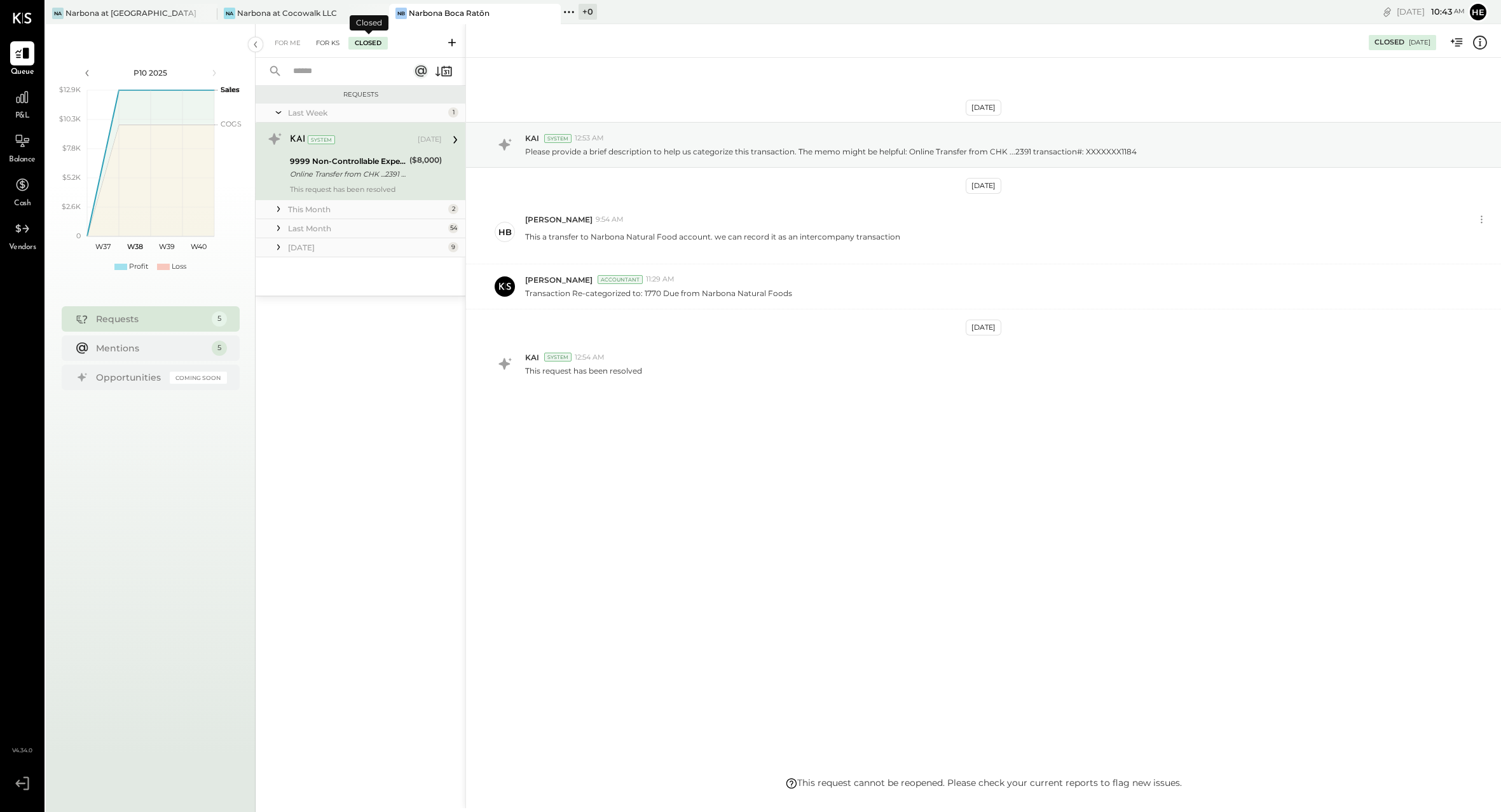
click at [315, 42] on div "For KS" at bounding box center [328, 43] width 36 height 13
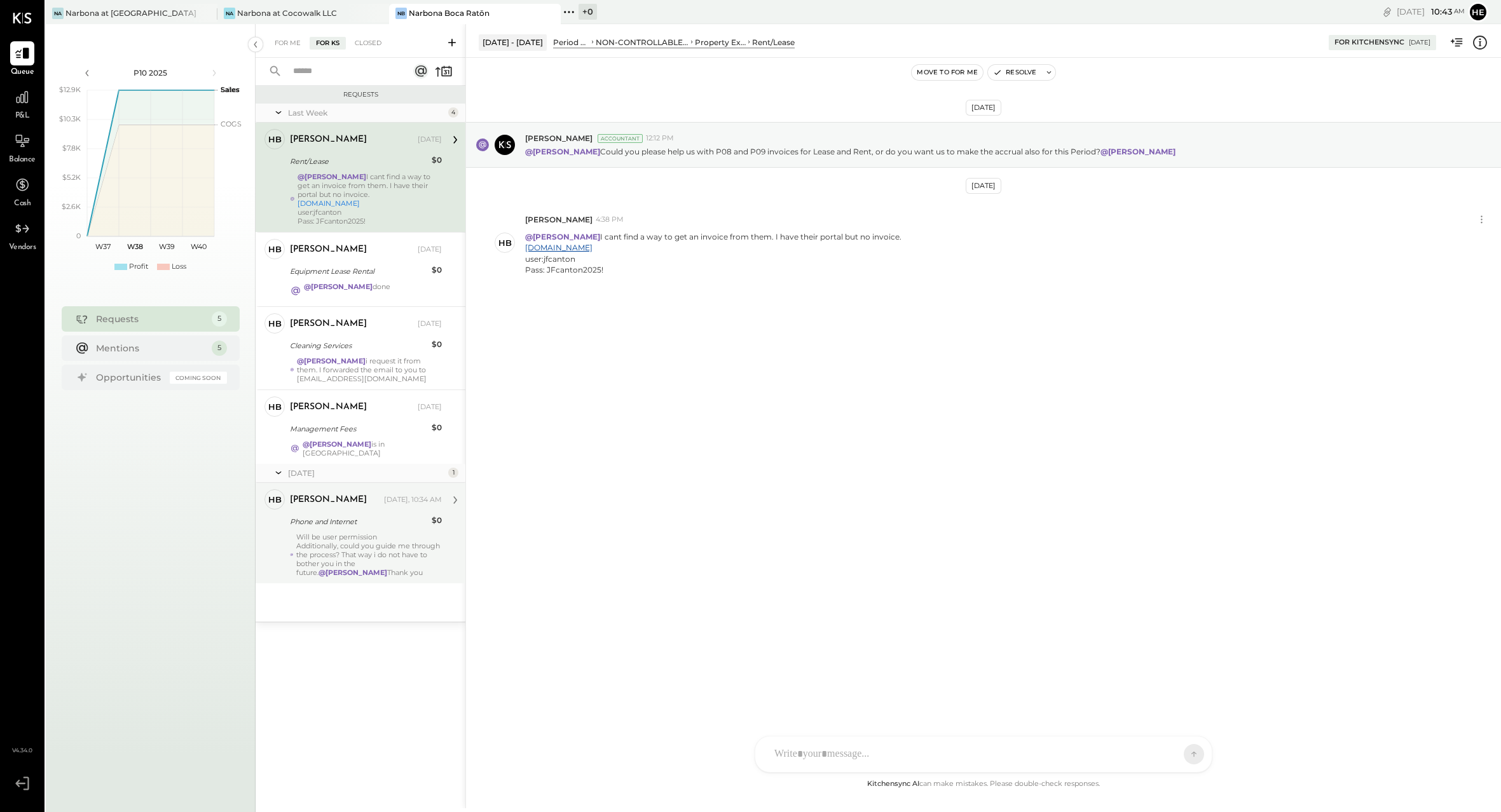
click at [344, 524] on div "[PERSON_NAME] [DATE], 10:34 AM Phone and Internet $0 Will be user permission Ad…" at bounding box center [365, 532] width 152 height 88
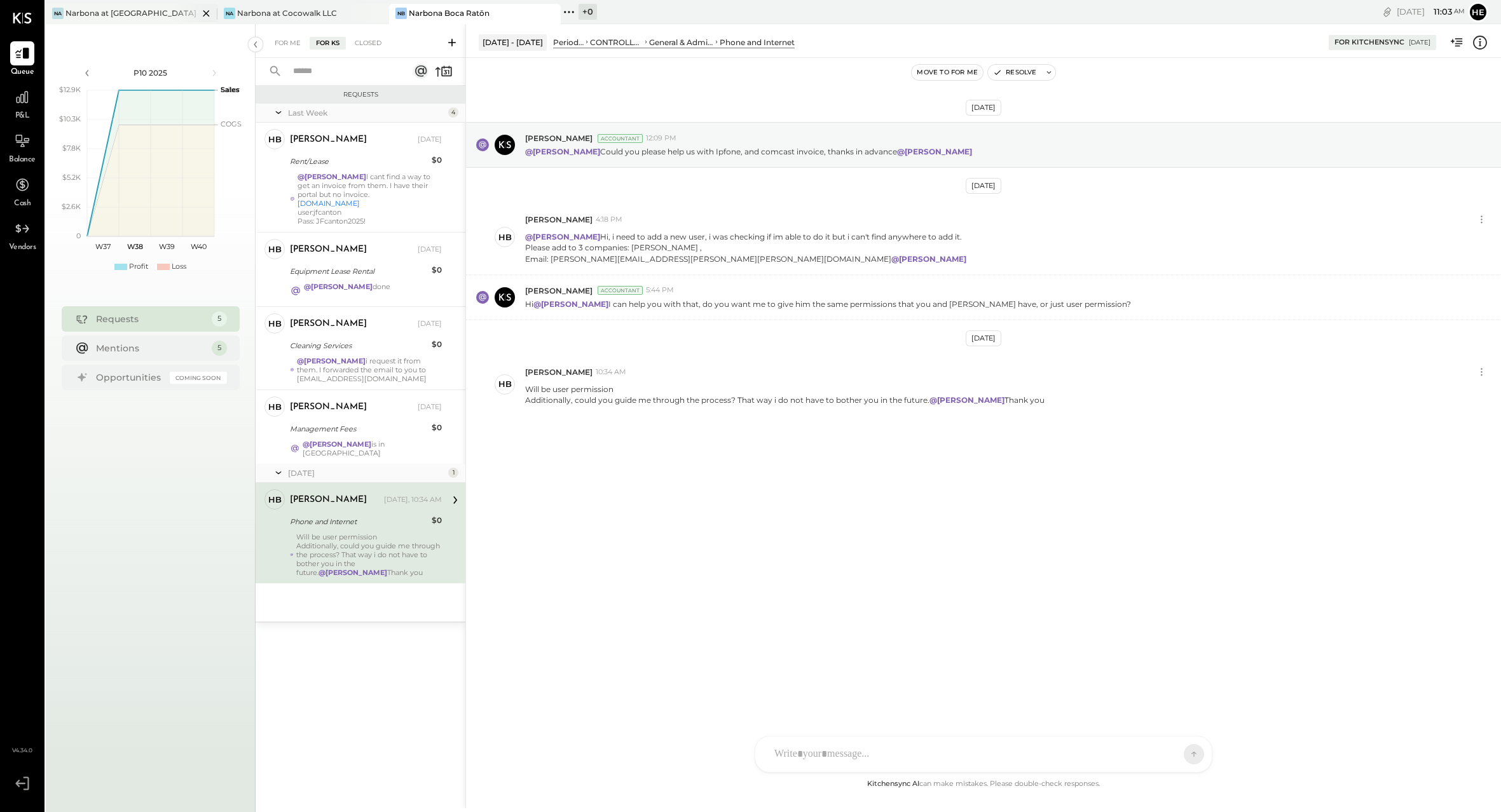
click at [163, 9] on div "Narbona at [GEOGRAPHIC_DATA] LLC" at bounding box center [131, 13] width 133 height 10
